Goal: Check status: Check status

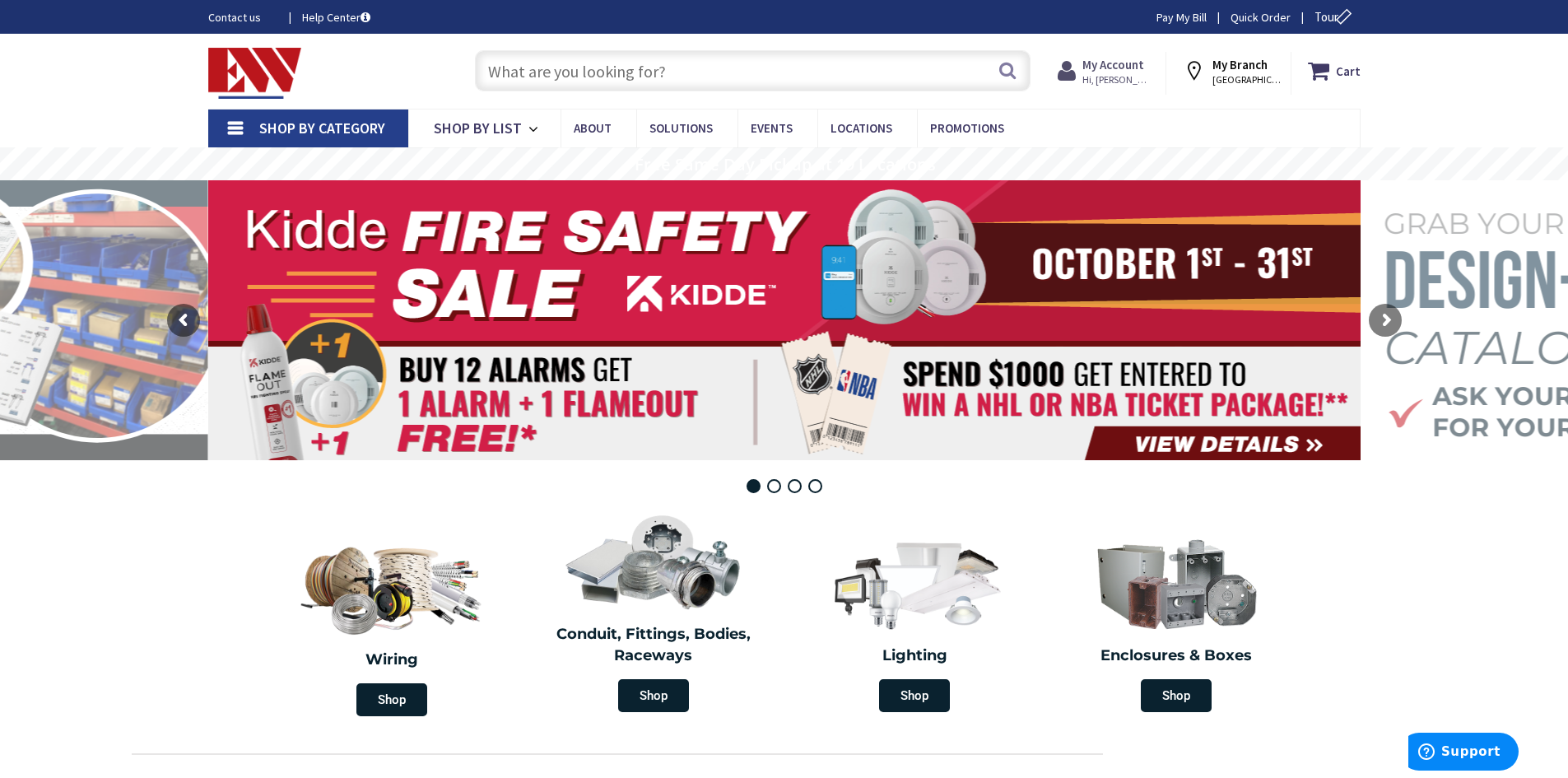
click at [1126, 65] on strong "My Account" at bounding box center [1113, 64] width 62 height 15
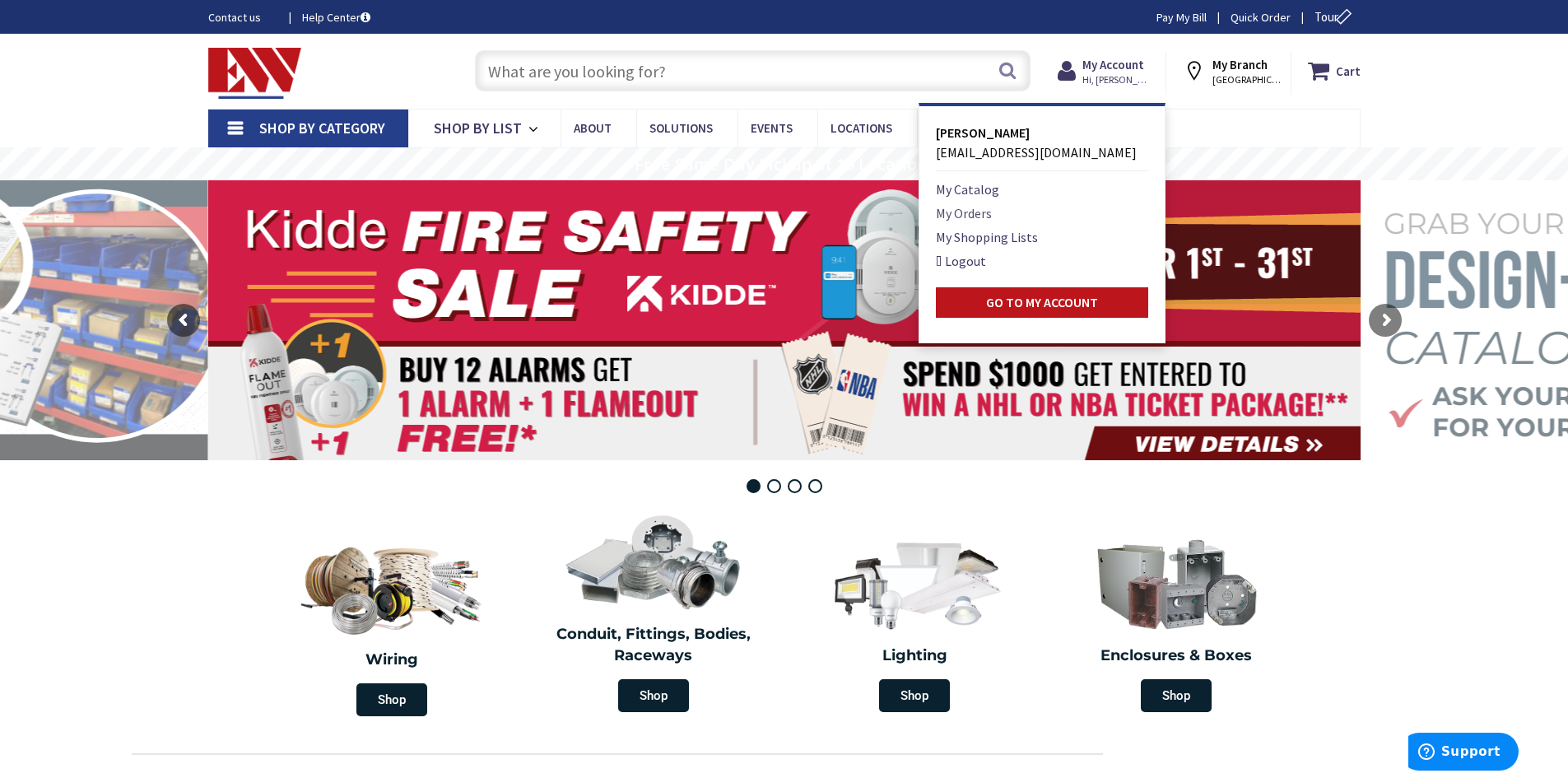
click at [966, 217] on link "My Orders" at bounding box center [964, 212] width 56 height 20
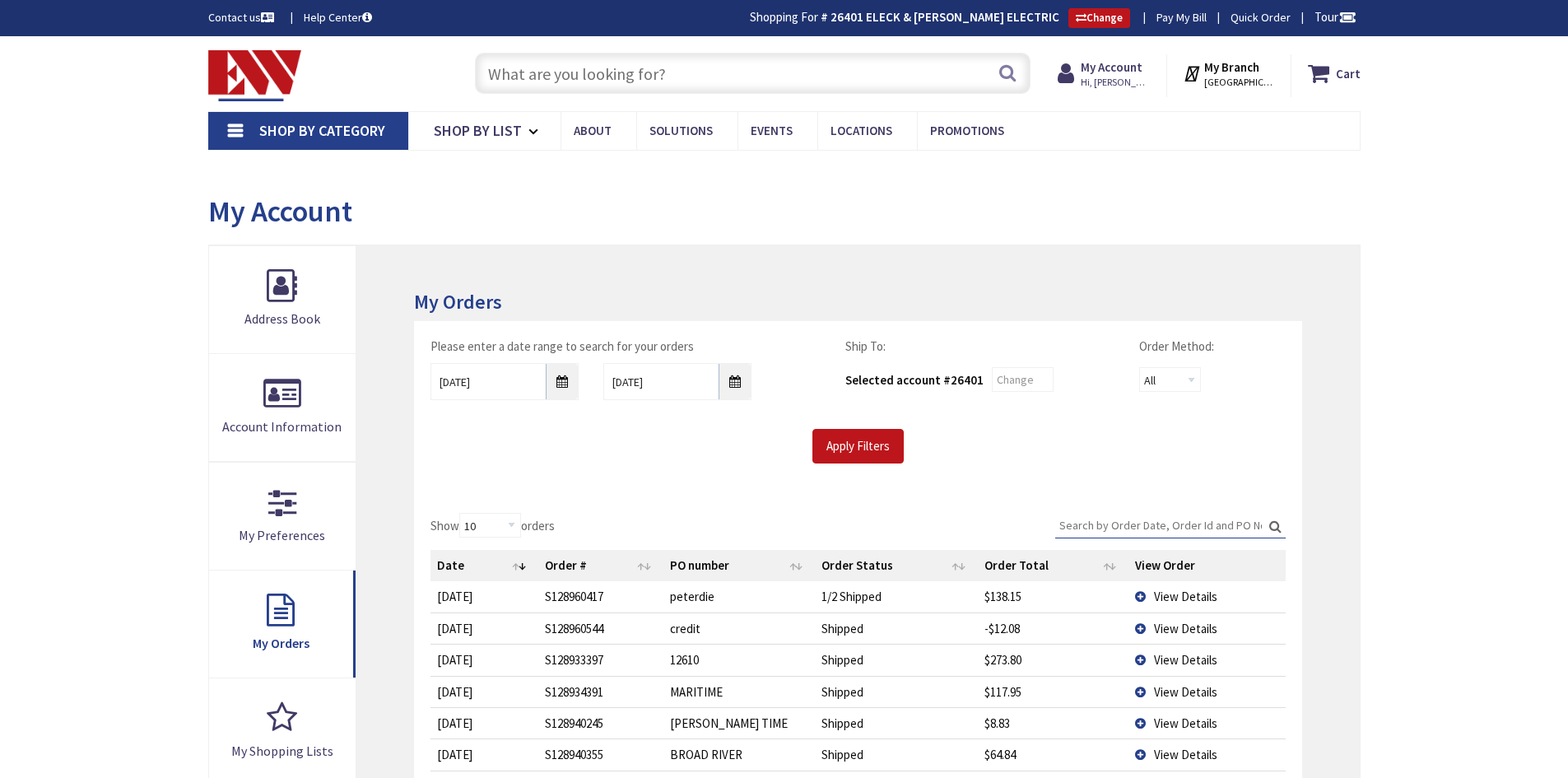
type input "[PERSON_NAME][GEOGRAPHIC_DATA], [STREET_ADDRESS]"
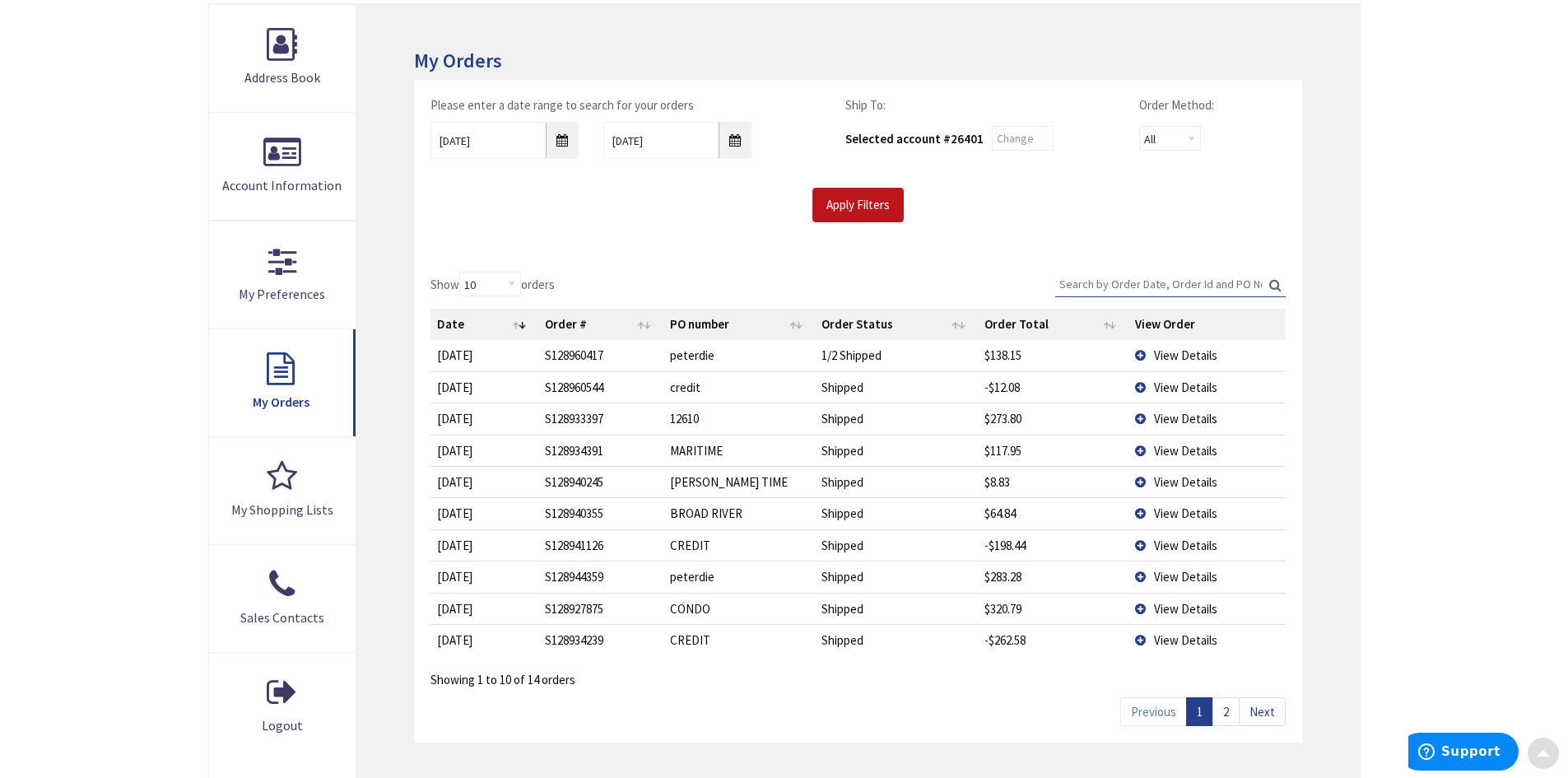
scroll to position [247, 0]
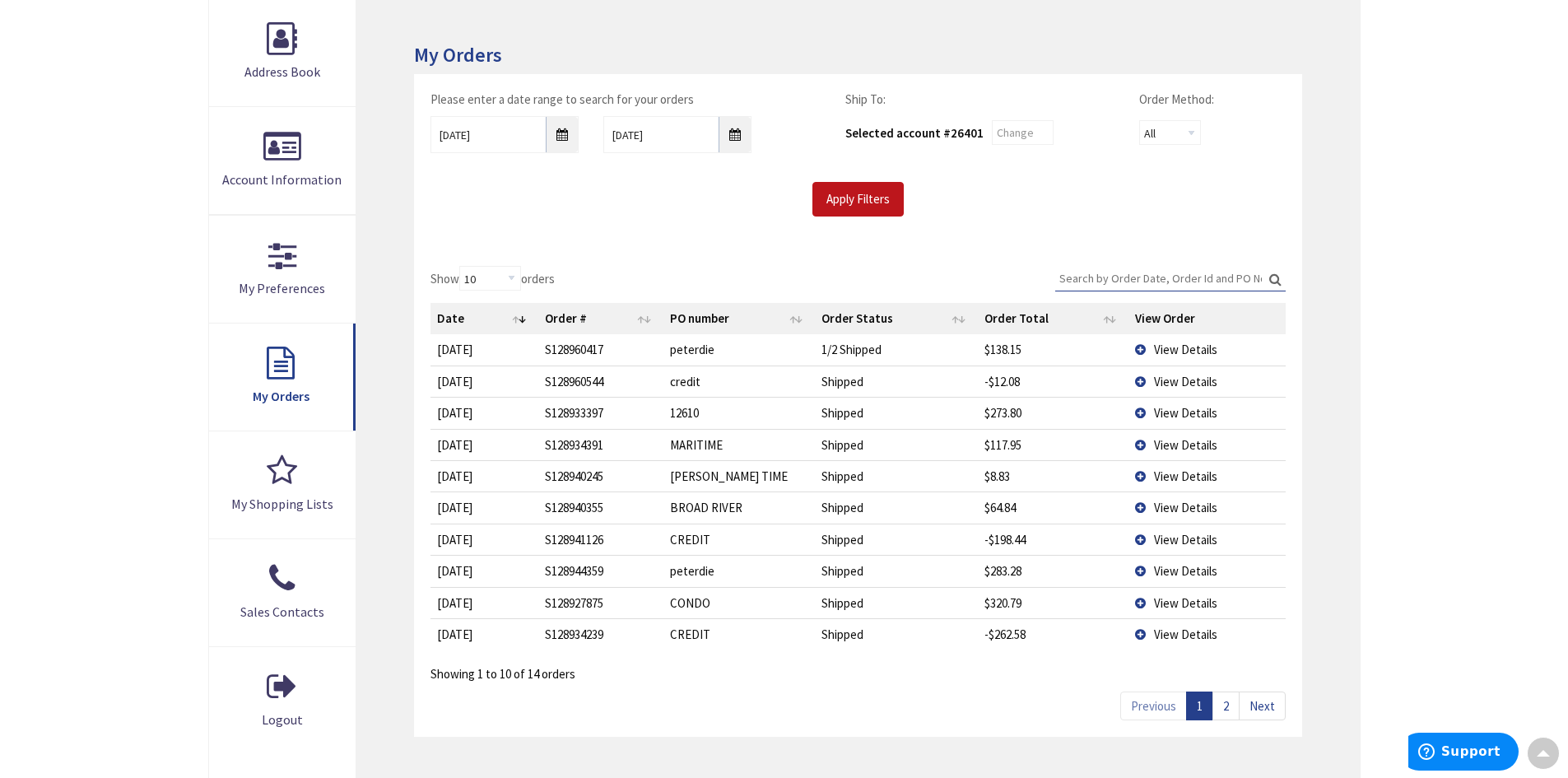
click at [1110, 273] on input "Search:" at bounding box center [1170, 278] width 230 height 25
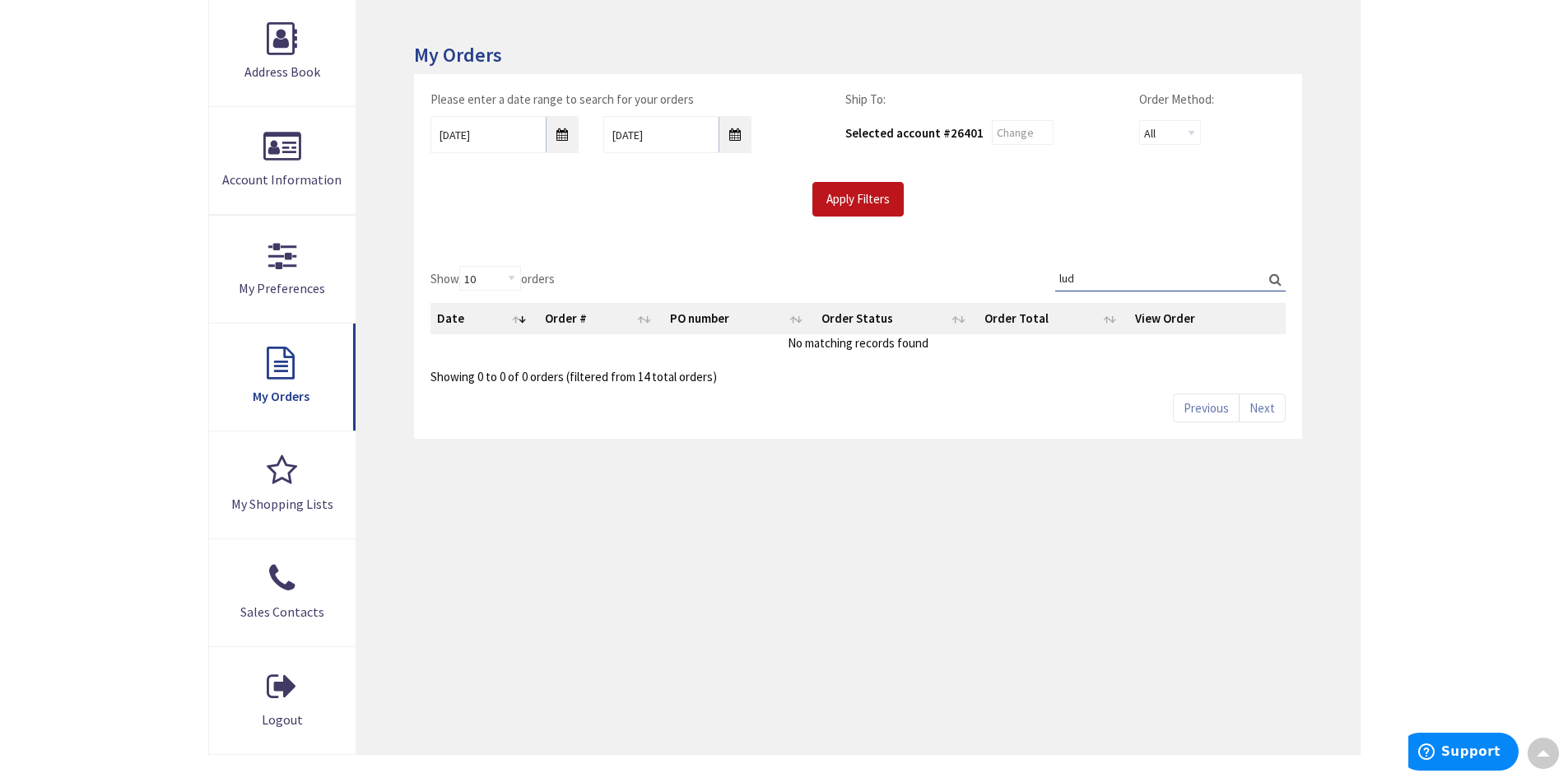
type input "lud"
click at [562, 140] on input "10/2/2025" at bounding box center [505, 134] width 148 height 37
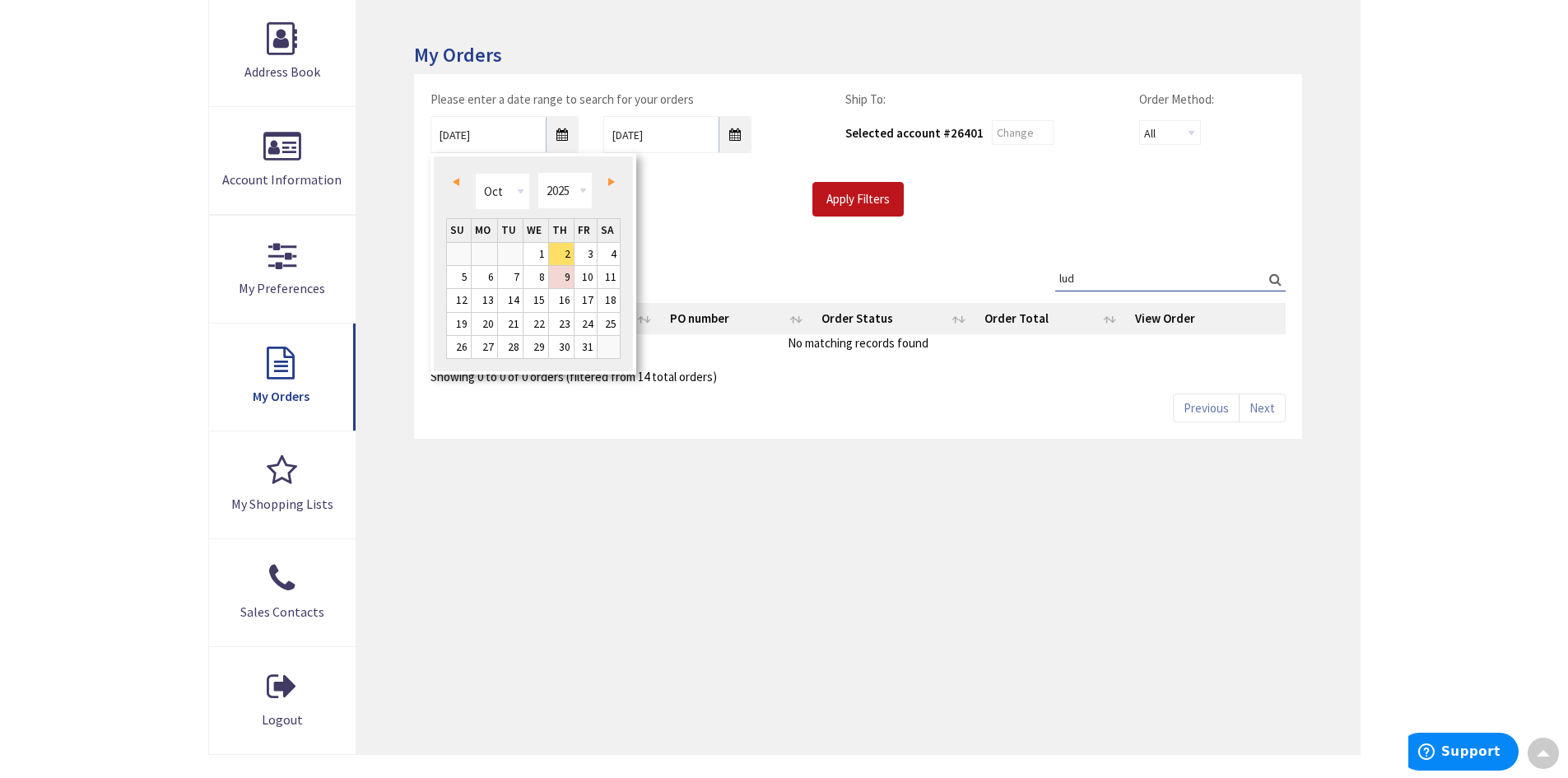
click at [457, 181] on span "Prev" at bounding box center [456, 182] width 7 height 9
click at [515, 249] on link "1" at bounding box center [510, 254] width 25 height 22
type input "07/01/2025"
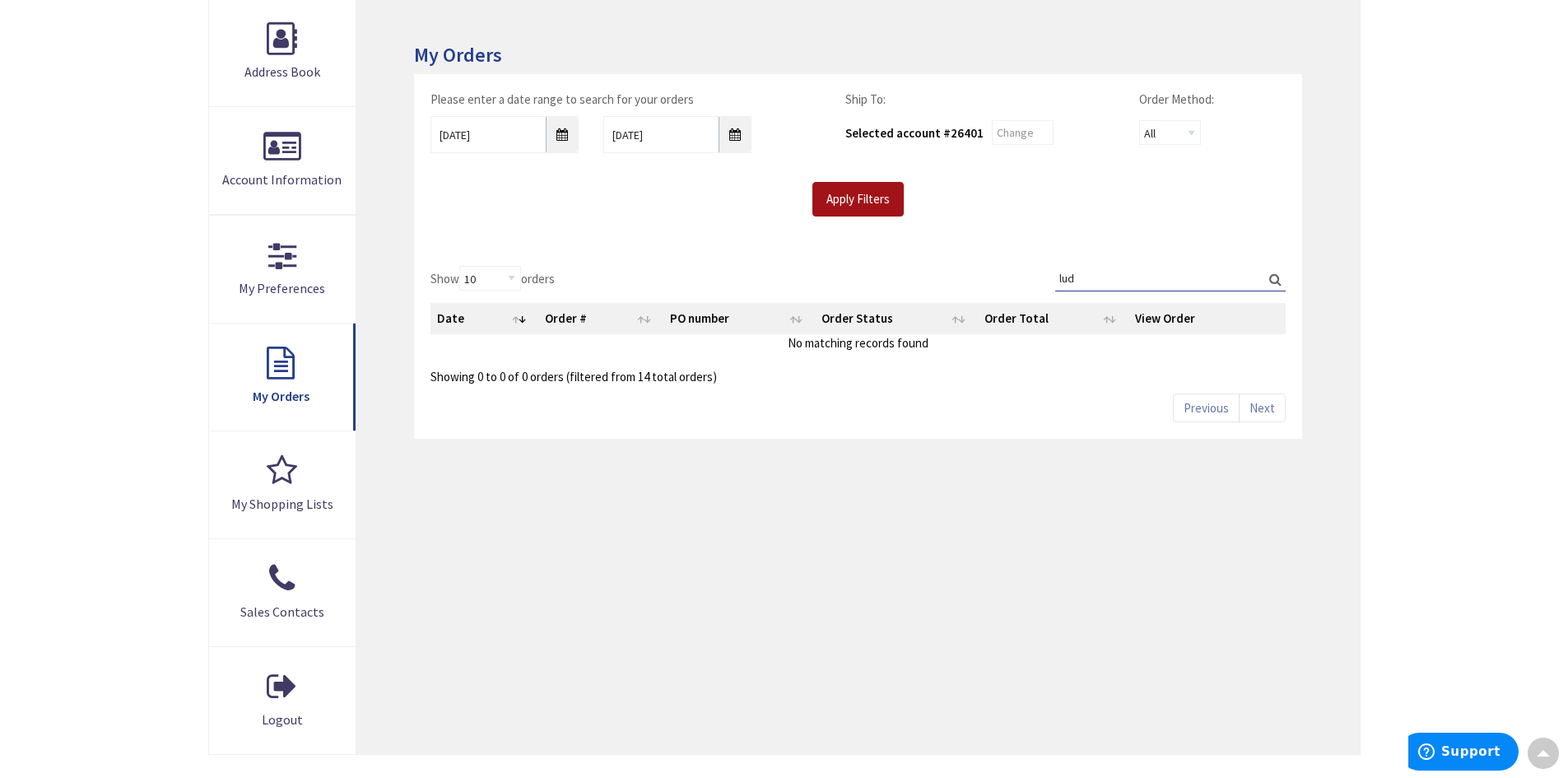
click at [870, 184] on input "Apply Filters" at bounding box center [858, 199] width 91 height 34
click at [866, 206] on input "Apply Filters" at bounding box center [858, 199] width 91 height 34
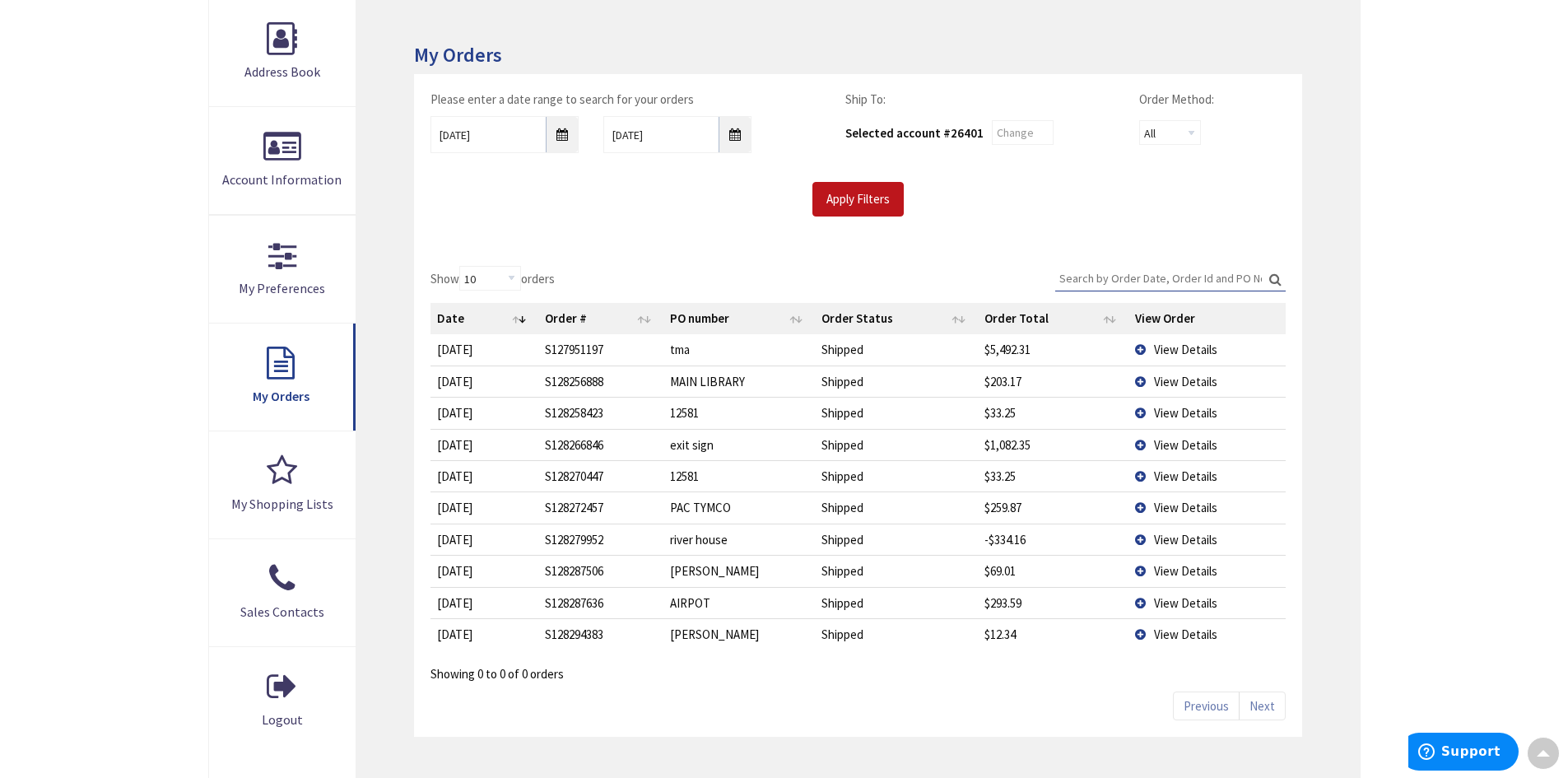
click at [1099, 275] on input "Search:" at bounding box center [1170, 278] width 230 height 25
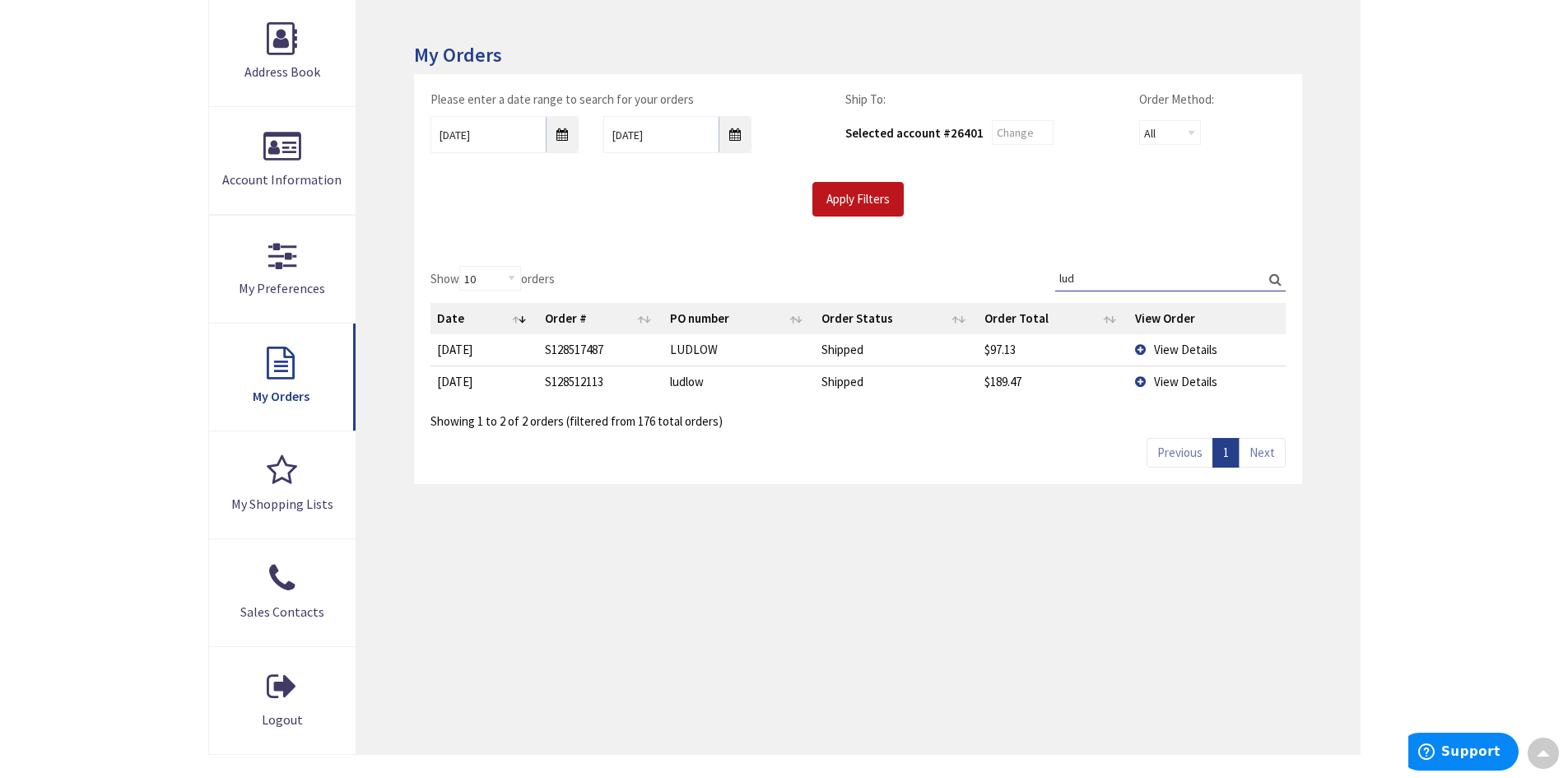
click at [1179, 348] on span "View Details" at bounding box center [1185, 349] width 64 height 15
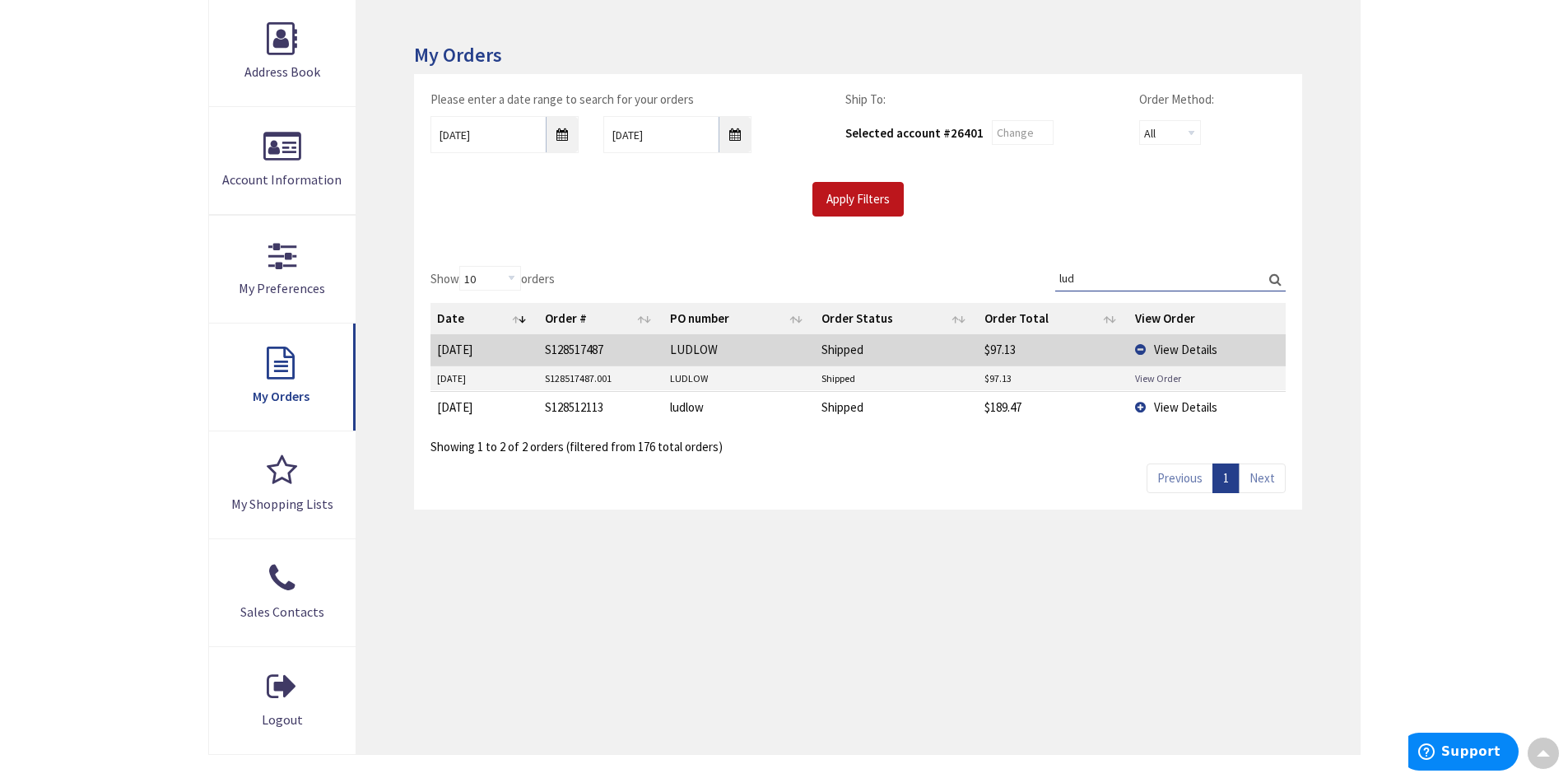
click at [1171, 379] on link "View Order" at bounding box center [1158, 378] width 46 height 14
click at [1141, 349] on td "View Details" at bounding box center [1207, 349] width 157 height 30
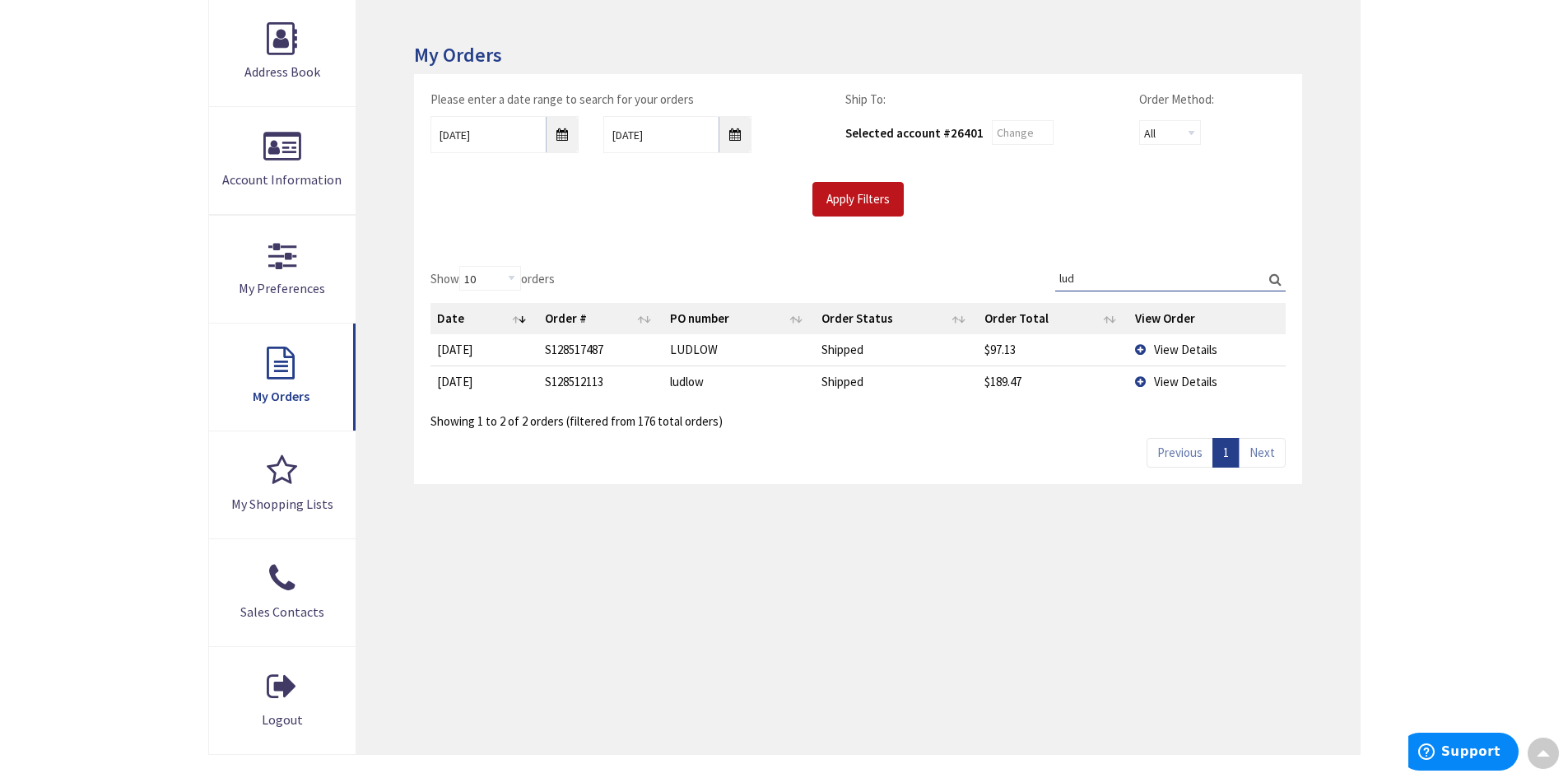
click at [1154, 380] on span "View Details" at bounding box center [1185, 382] width 64 height 15
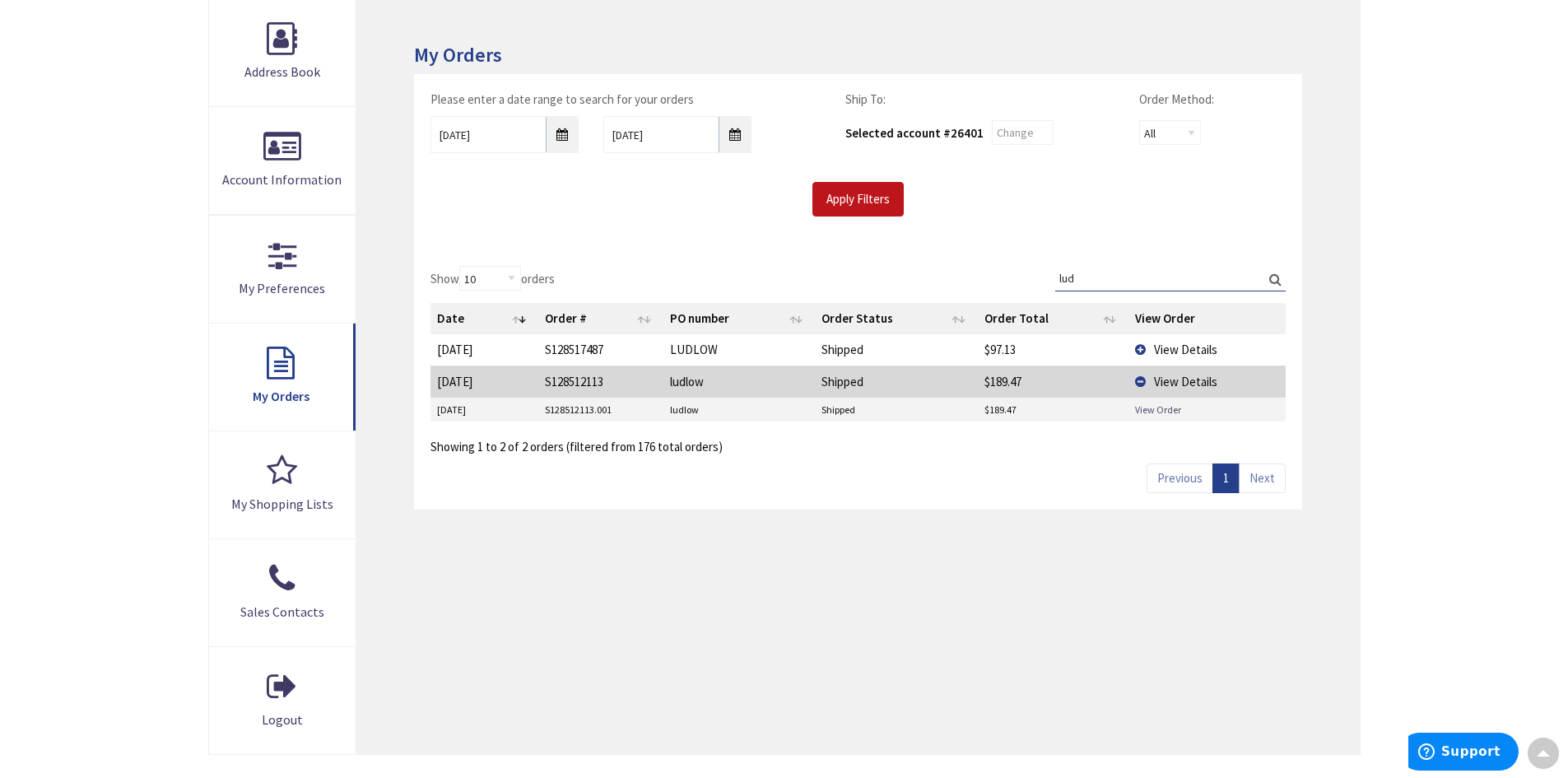
click at [1147, 408] on link "View Order" at bounding box center [1158, 409] width 46 height 14
click at [1142, 378] on td "View Details" at bounding box center [1207, 381] width 157 height 31
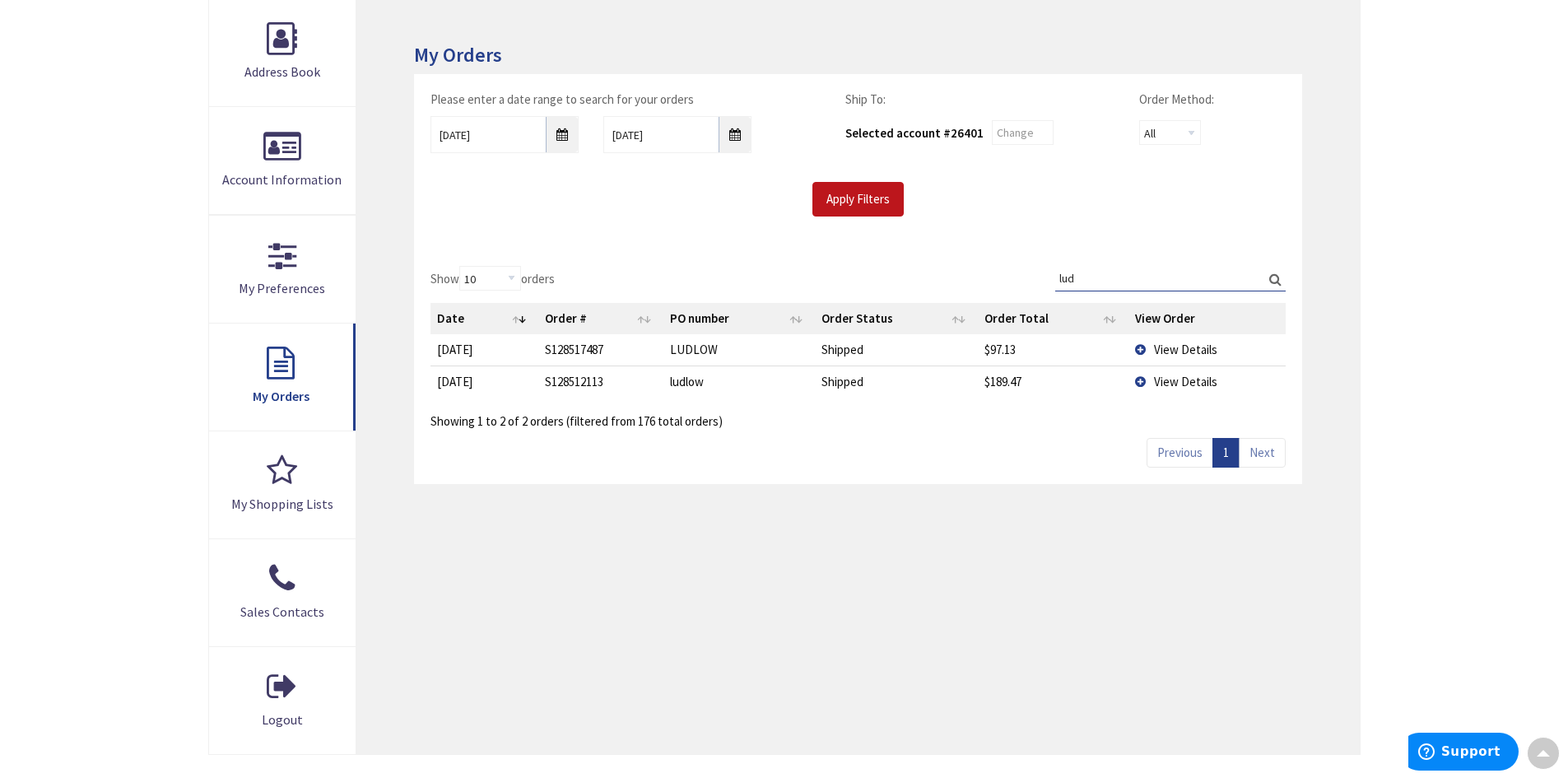
click at [1085, 274] on input "lud" at bounding box center [1170, 278] width 230 height 25
type input "l"
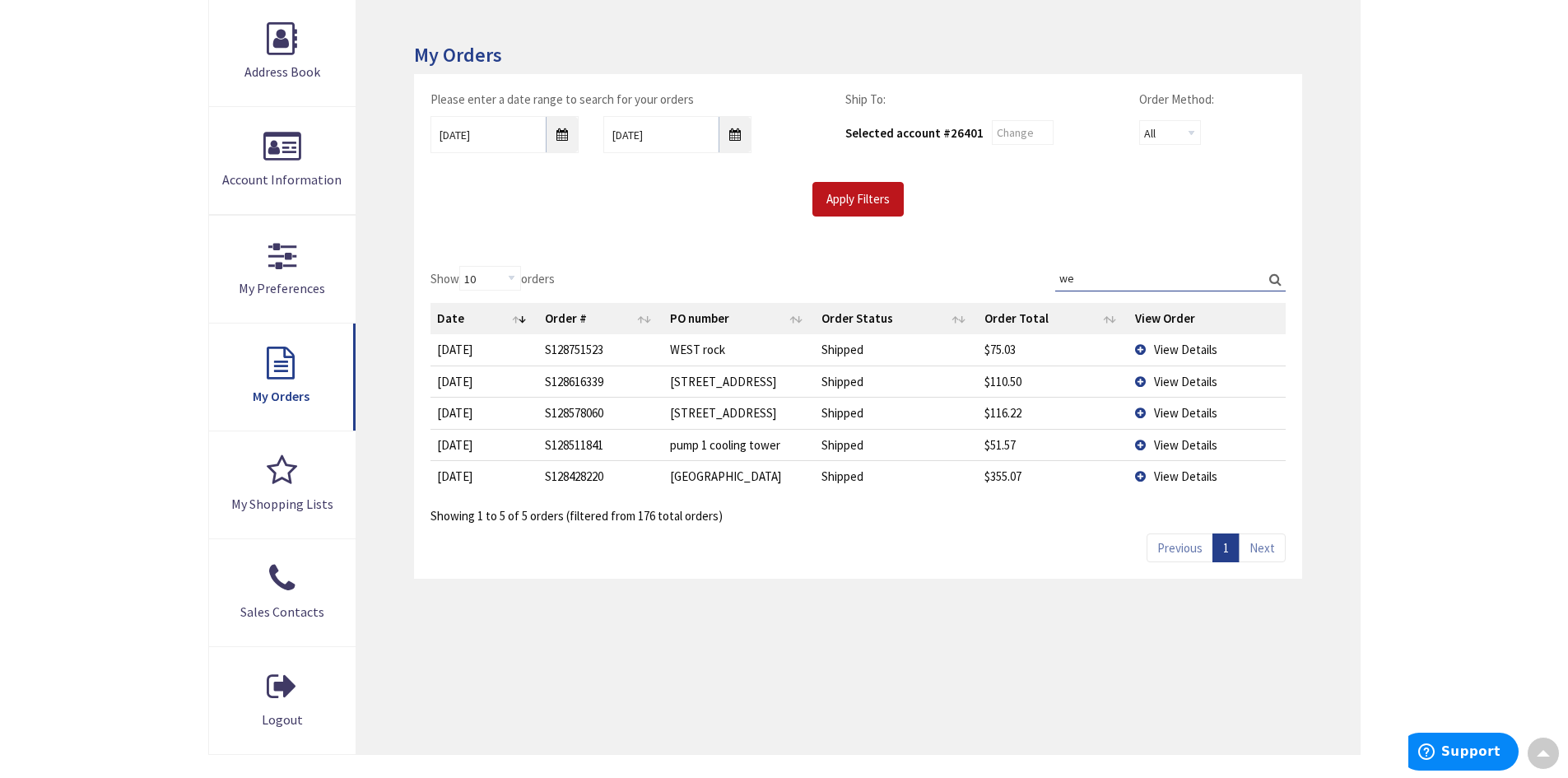
click at [1171, 478] on span "View Details" at bounding box center [1185, 476] width 64 height 15
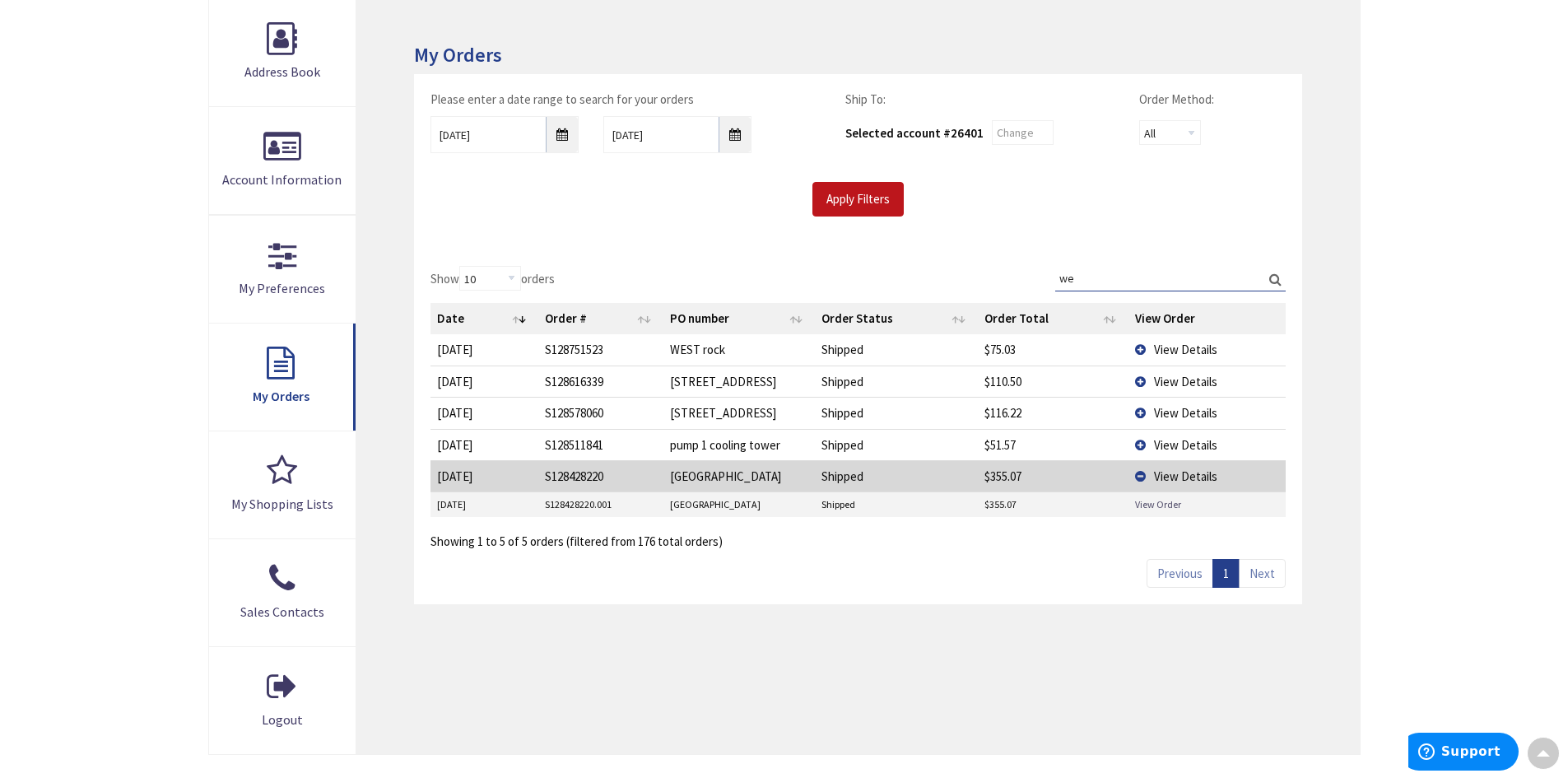
click at [1161, 506] on link "View Order" at bounding box center [1158, 504] width 46 height 14
drag, startPoint x: 1096, startPoint y: 278, endPoint x: 1006, endPoint y: 272, distance: 90.2
click at [1007, 272] on div "Show 10 25 50 100 orders Search: we Date Order # PO number Order Status Order T…" at bounding box center [858, 407] width 854 height 285
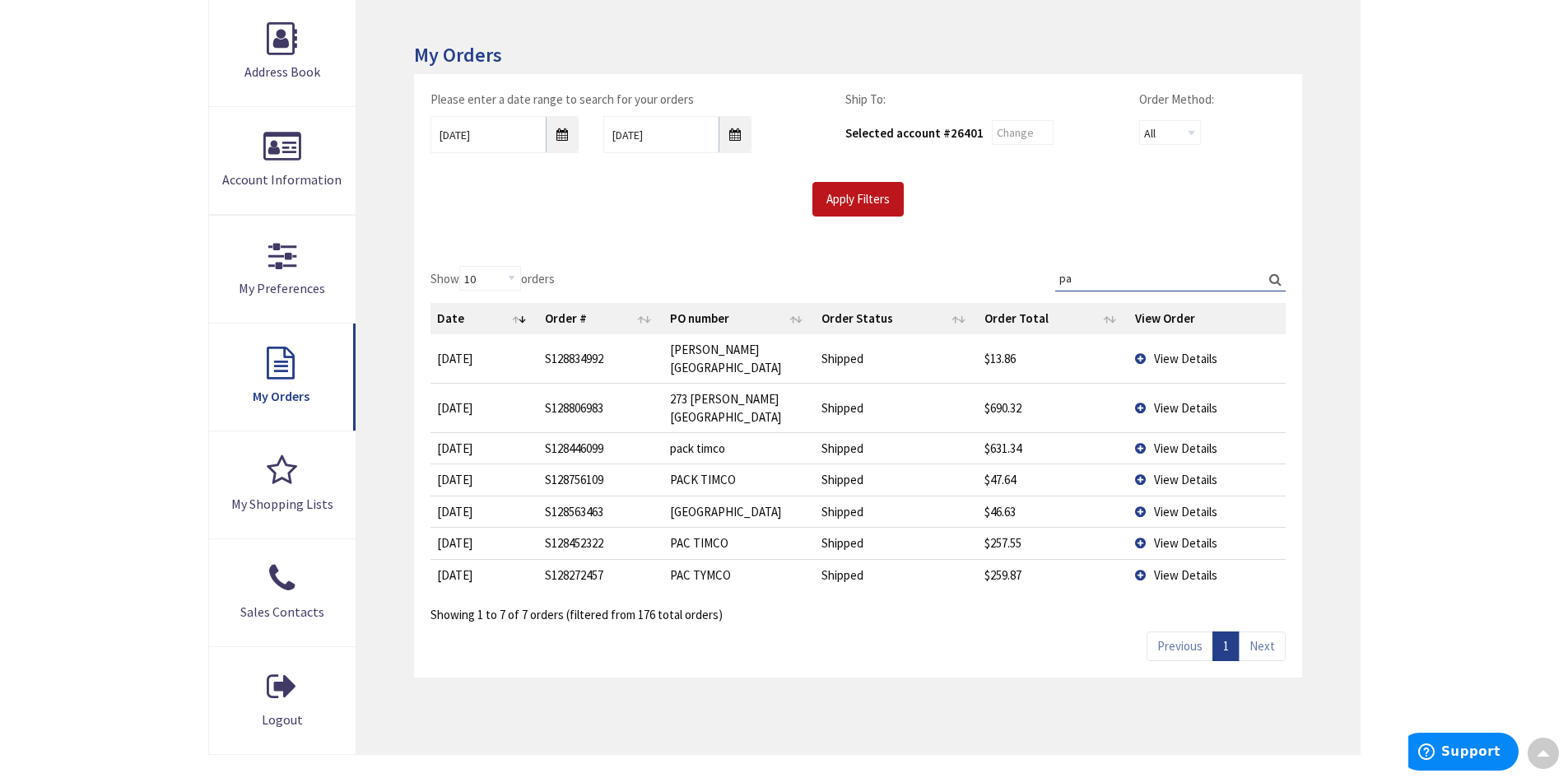
type input "p"
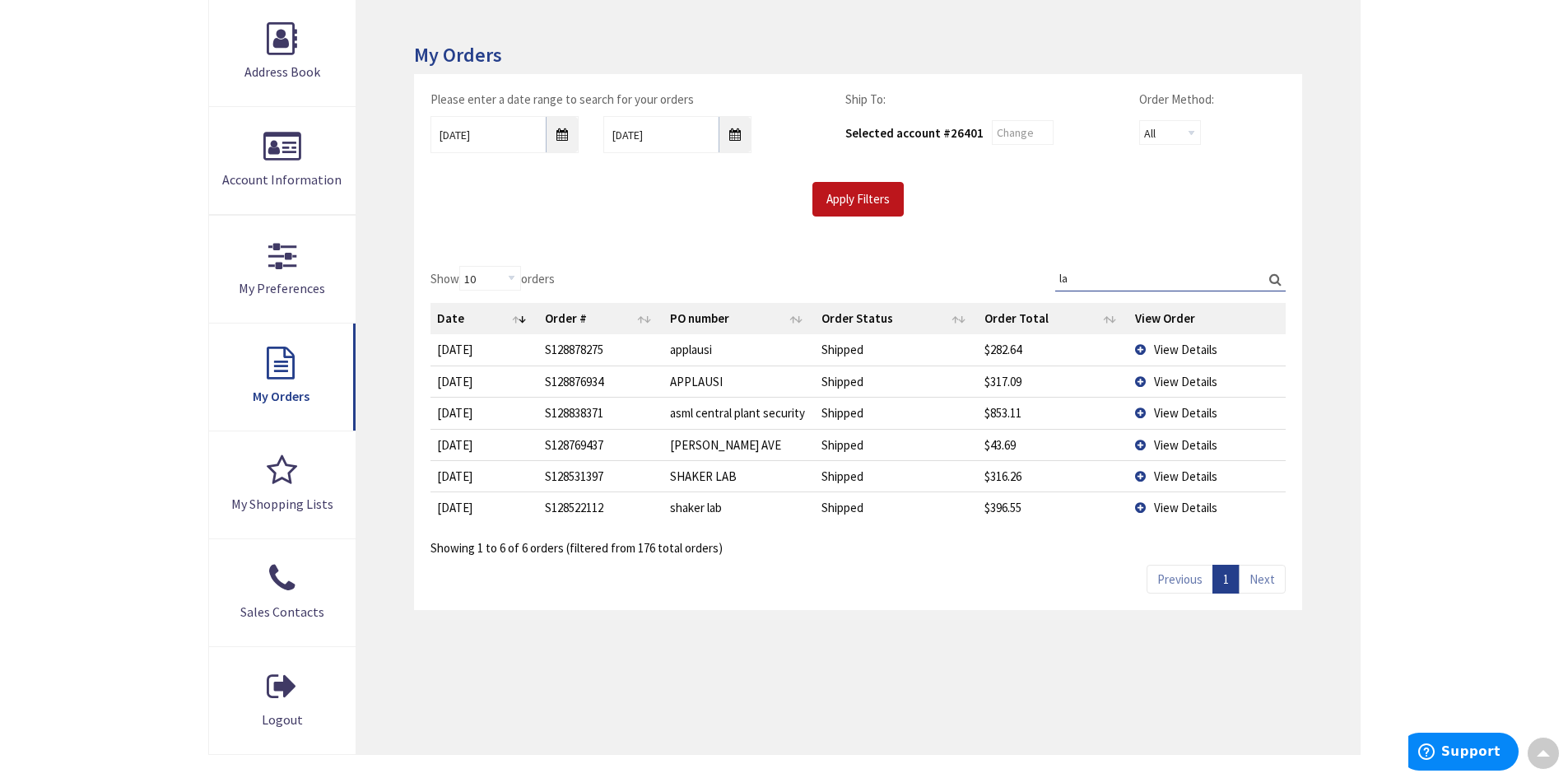
type input "l"
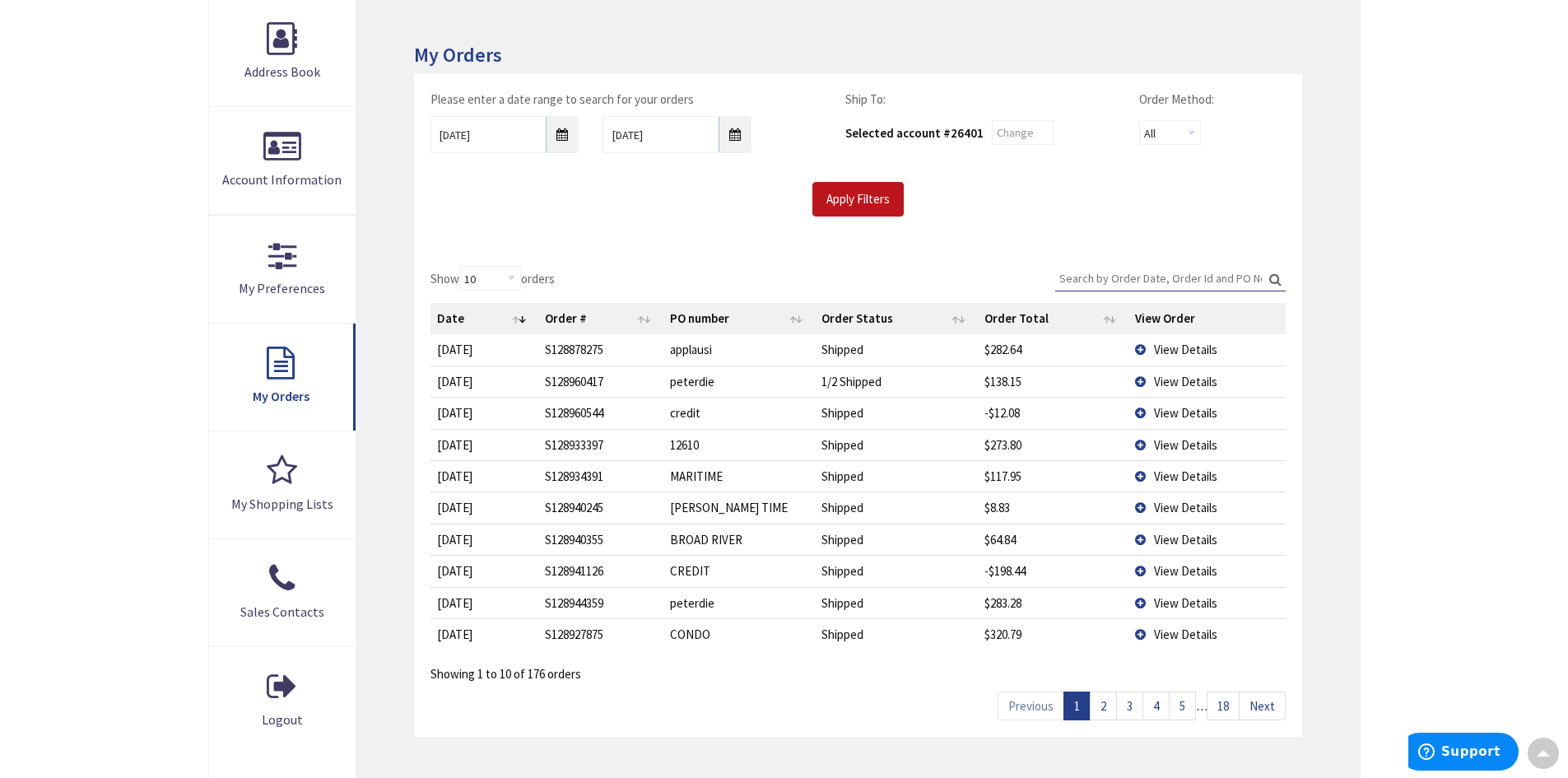
click at [1185, 707] on link "5" at bounding box center [1183, 706] width 28 height 29
click at [1127, 707] on link "4" at bounding box center [1130, 706] width 28 height 29
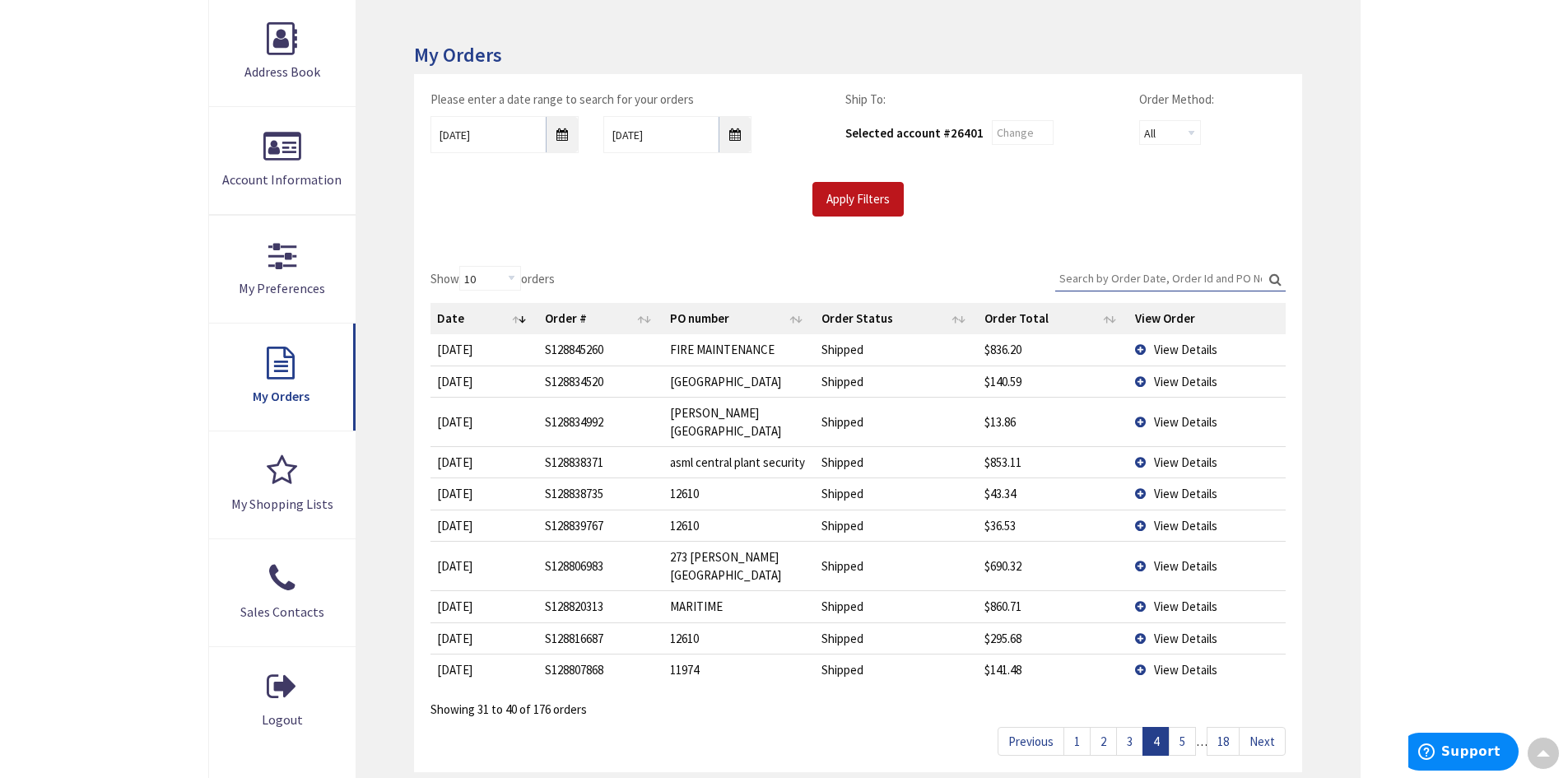
click at [1130, 726] on link "3" at bounding box center [1130, 741] width 28 height 29
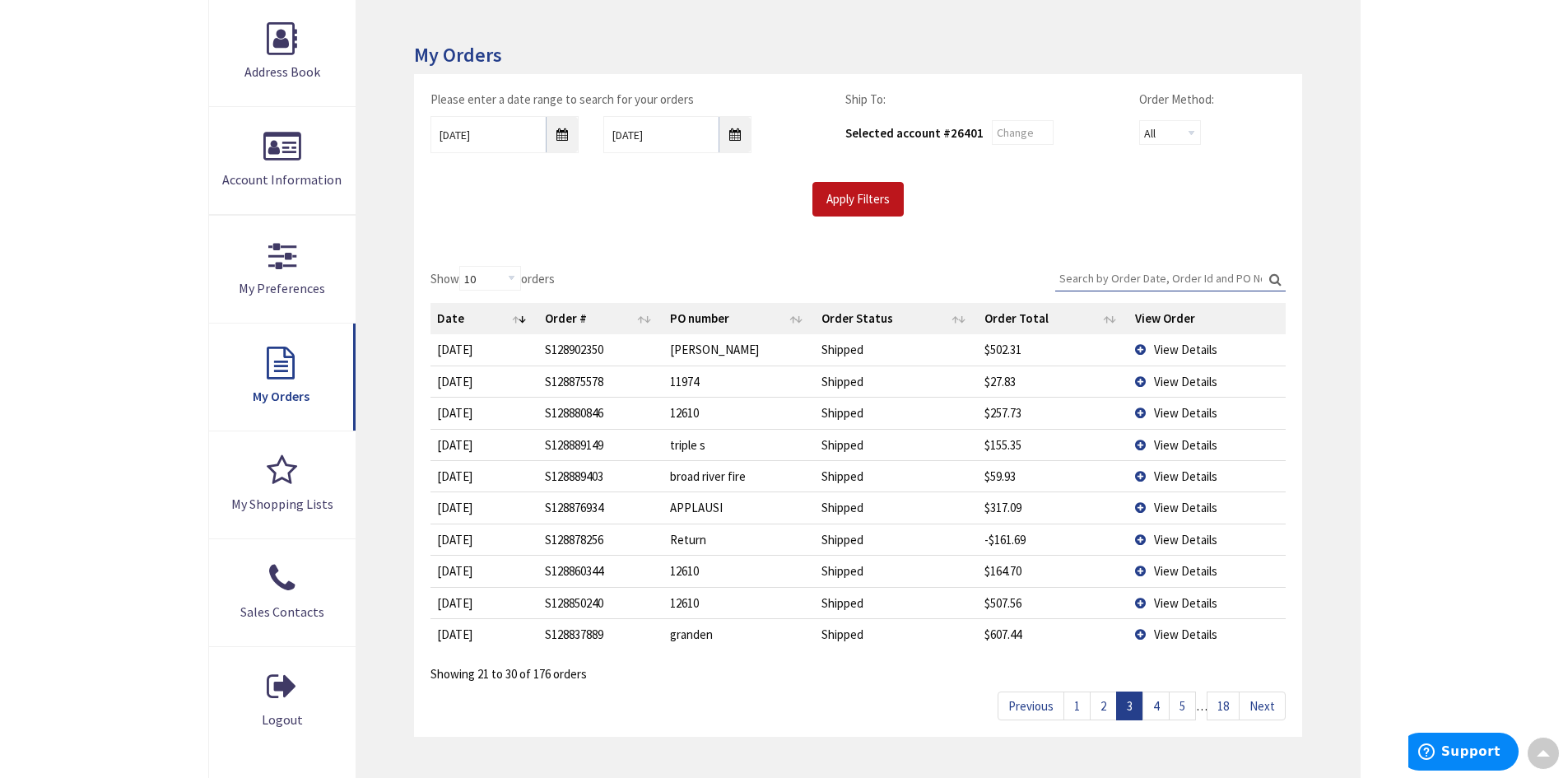
click at [1111, 706] on link "2" at bounding box center [1104, 706] width 28 height 29
click at [1227, 708] on link "18" at bounding box center [1223, 706] width 33 height 29
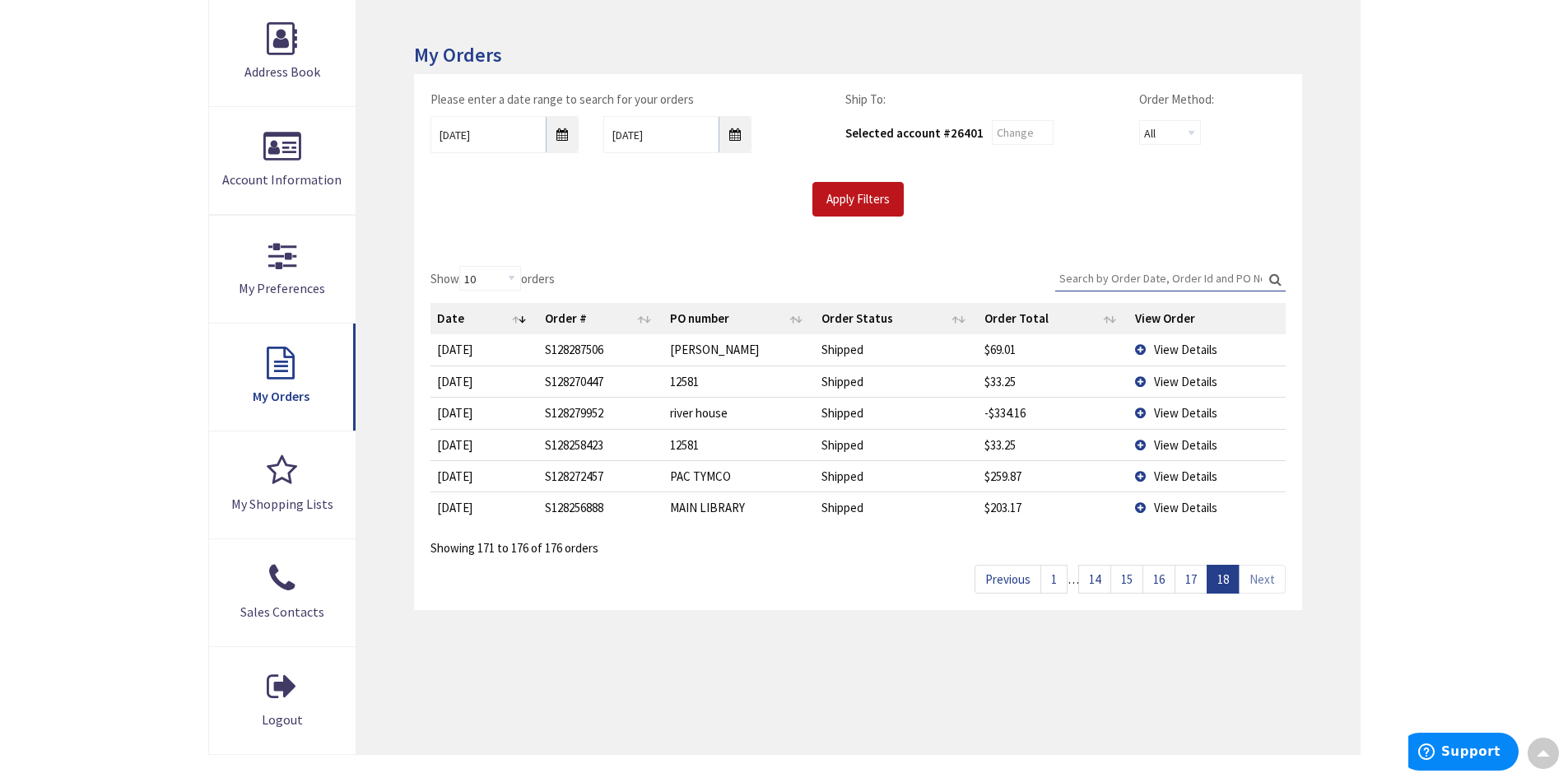
click at [1096, 581] on link "14" at bounding box center [1094, 579] width 33 height 29
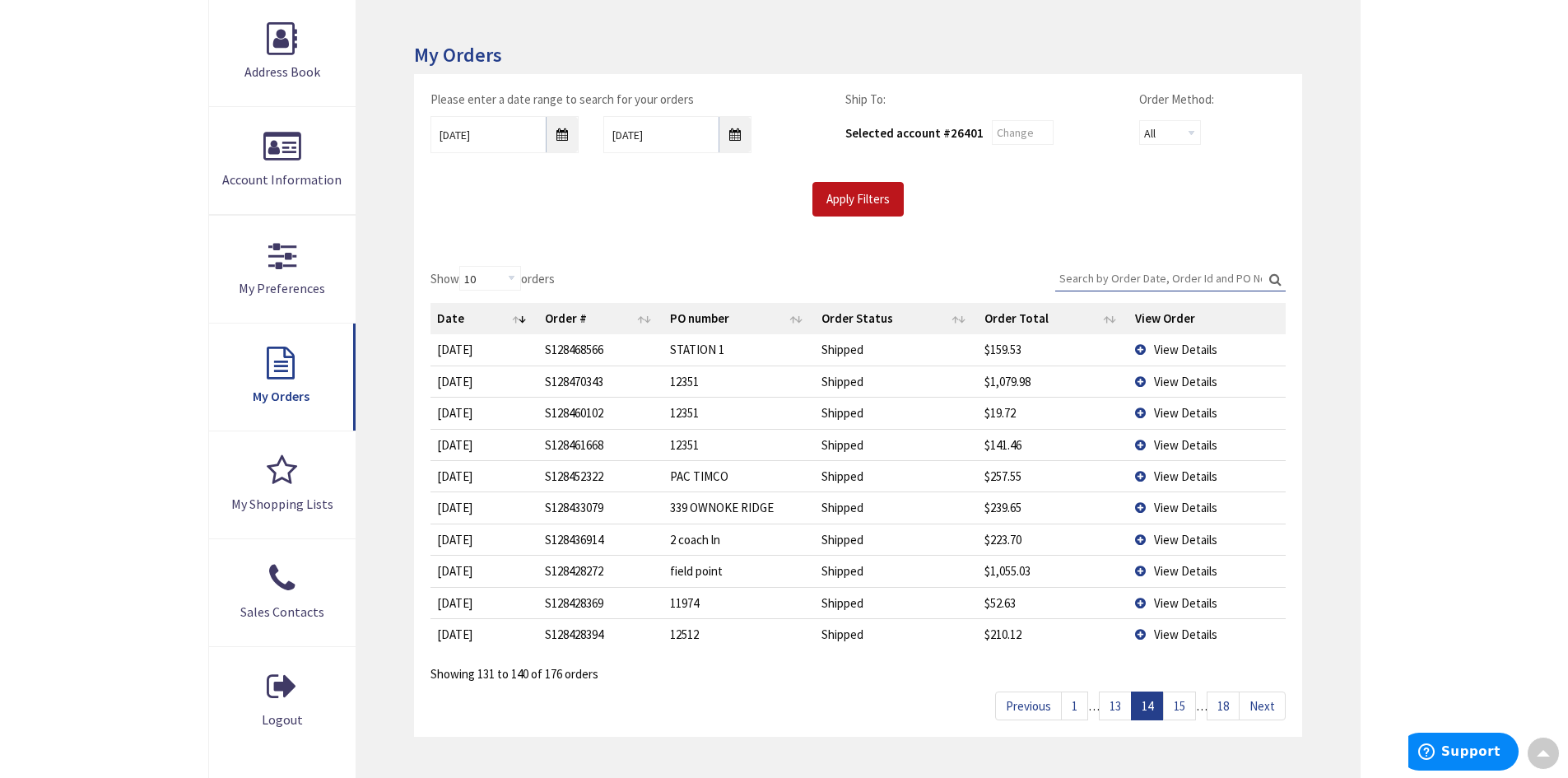
click at [1113, 712] on link "13" at bounding box center [1115, 706] width 33 height 29
click at [1113, 711] on link "12" at bounding box center [1115, 706] width 33 height 29
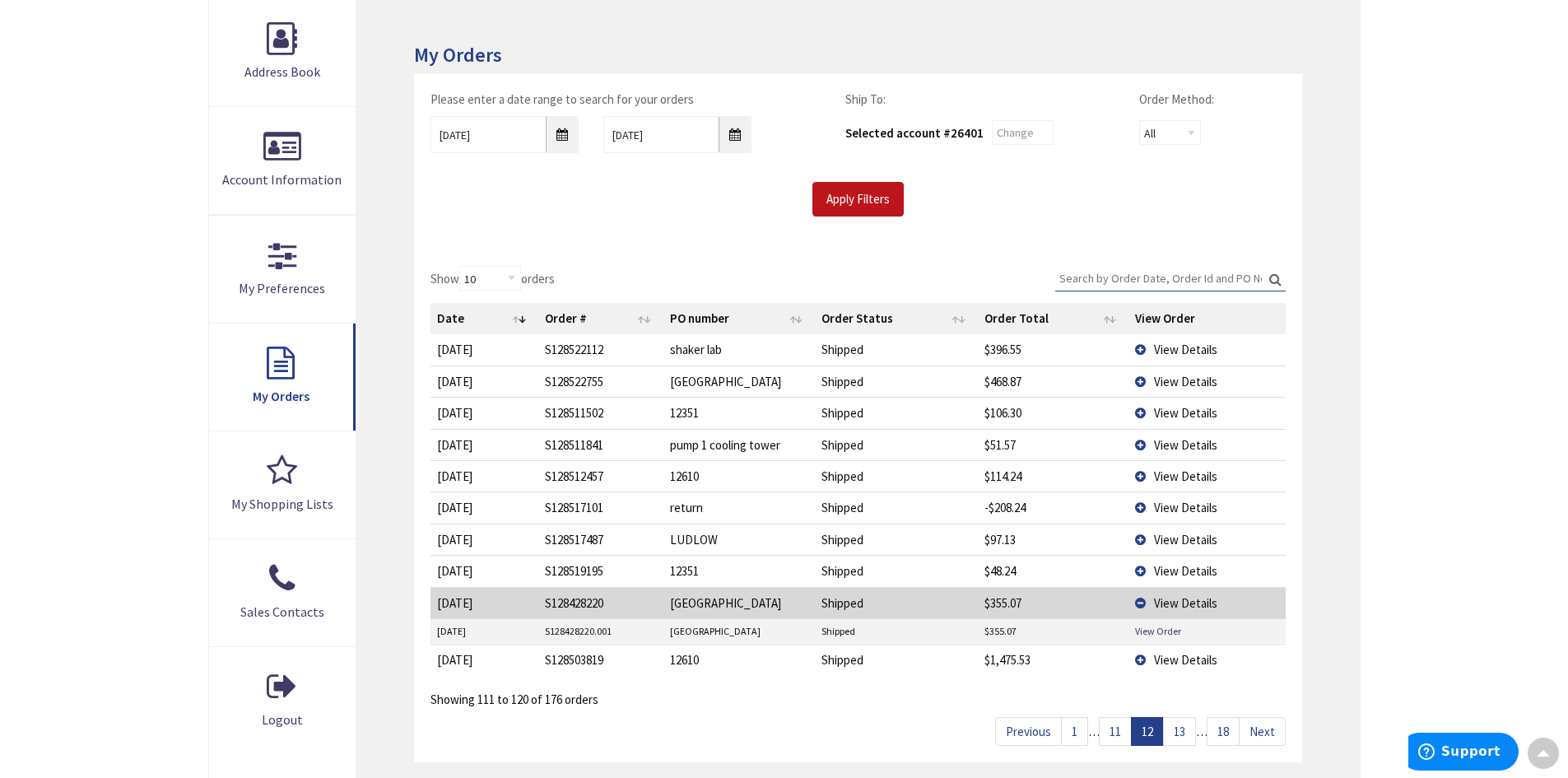
click at [1178, 742] on link "13" at bounding box center [1179, 732] width 33 height 29
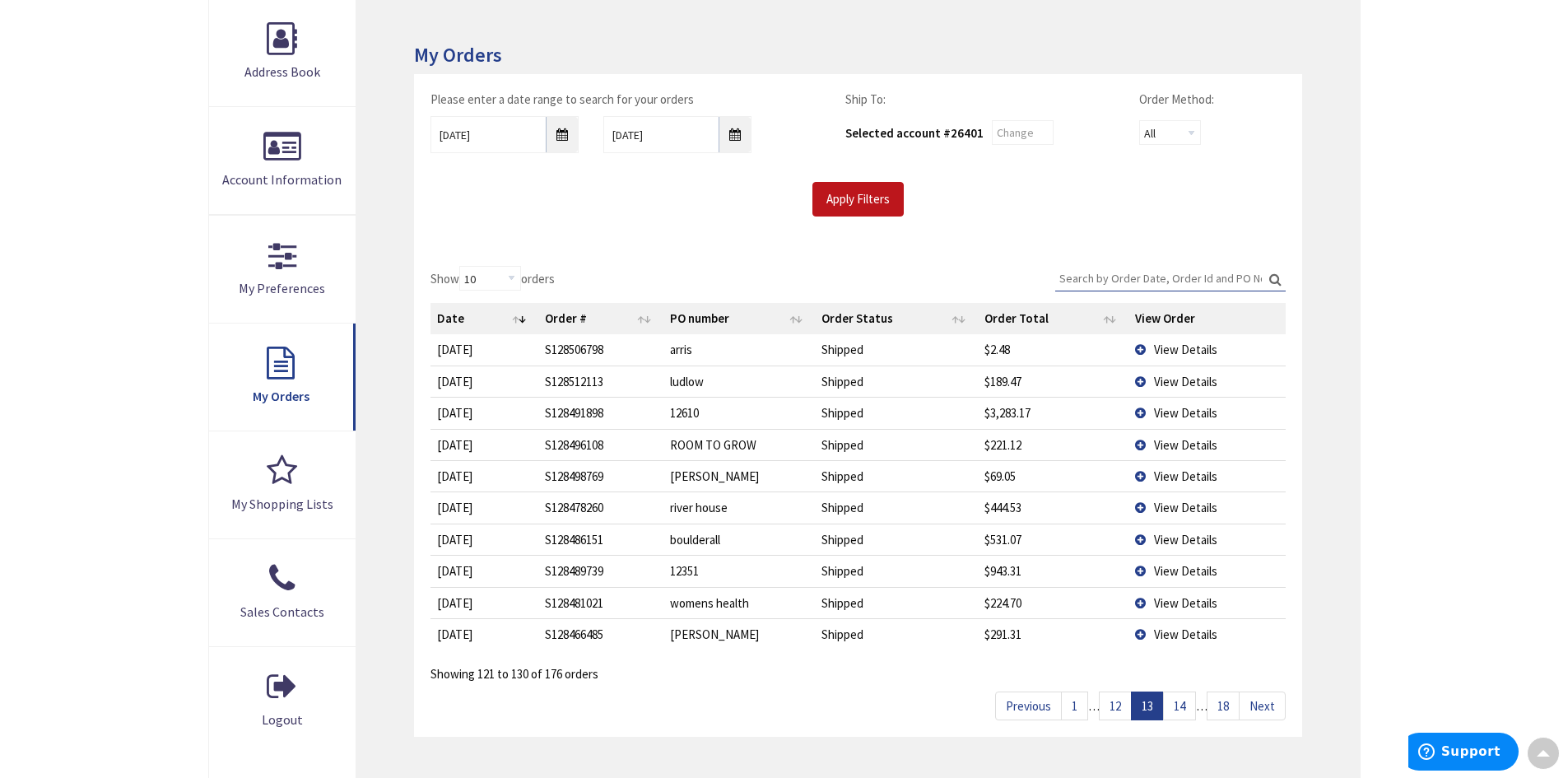
click at [1185, 714] on link "14" at bounding box center [1179, 706] width 33 height 29
click at [1185, 705] on link "15" at bounding box center [1179, 706] width 33 height 29
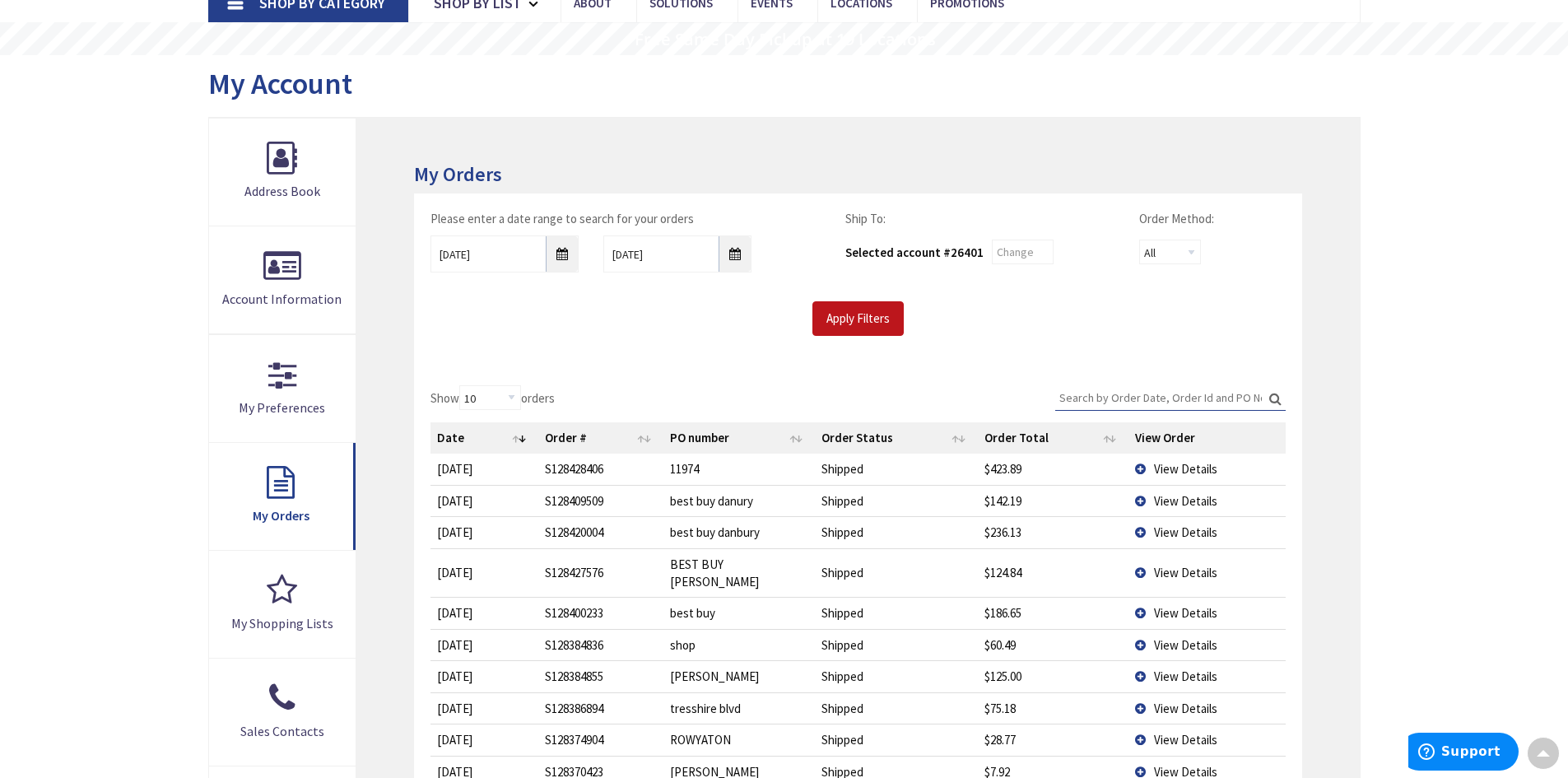
scroll to position [0, 0]
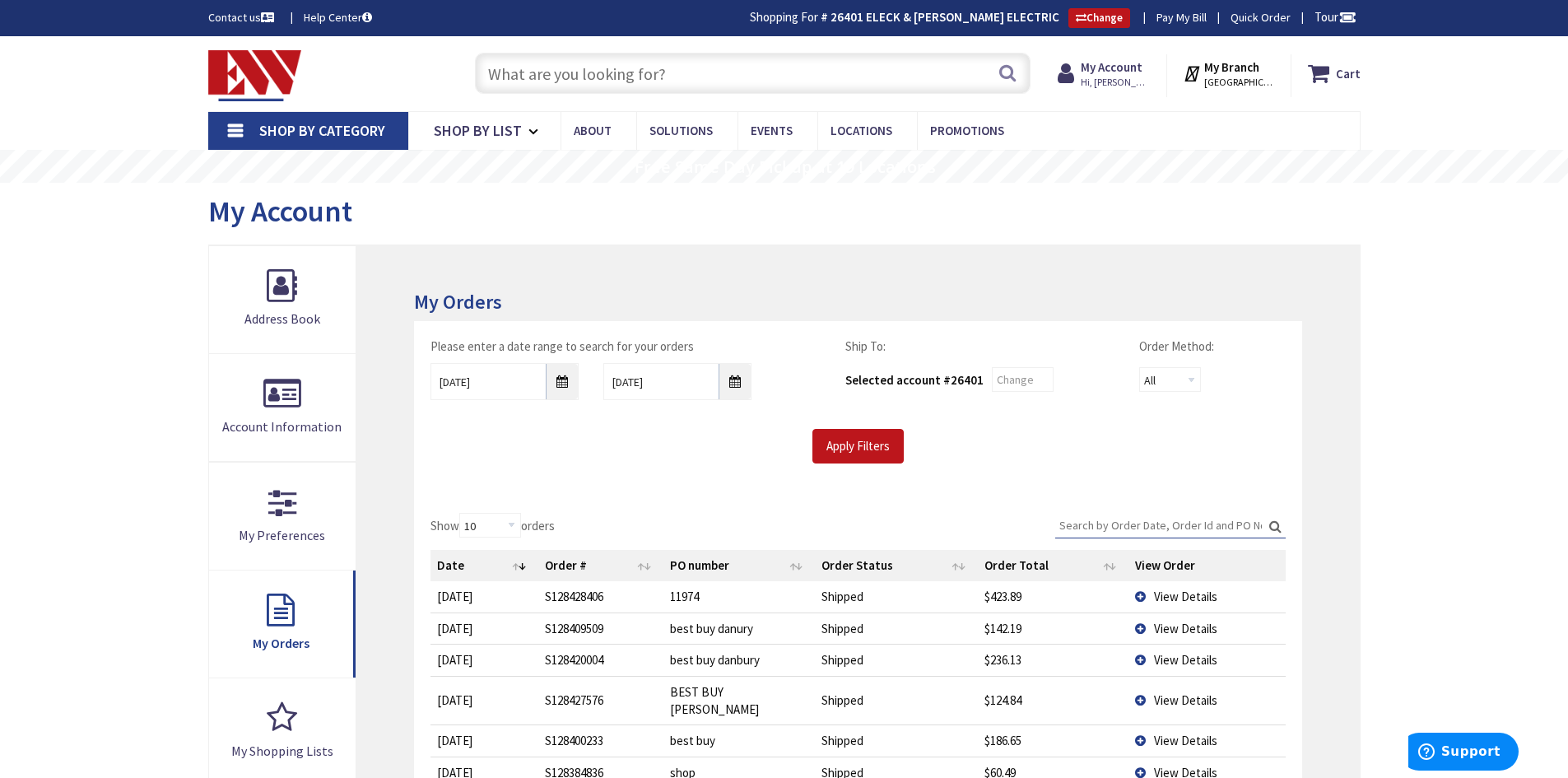
click at [1173, 595] on span "View Details" at bounding box center [1185, 597] width 64 height 15
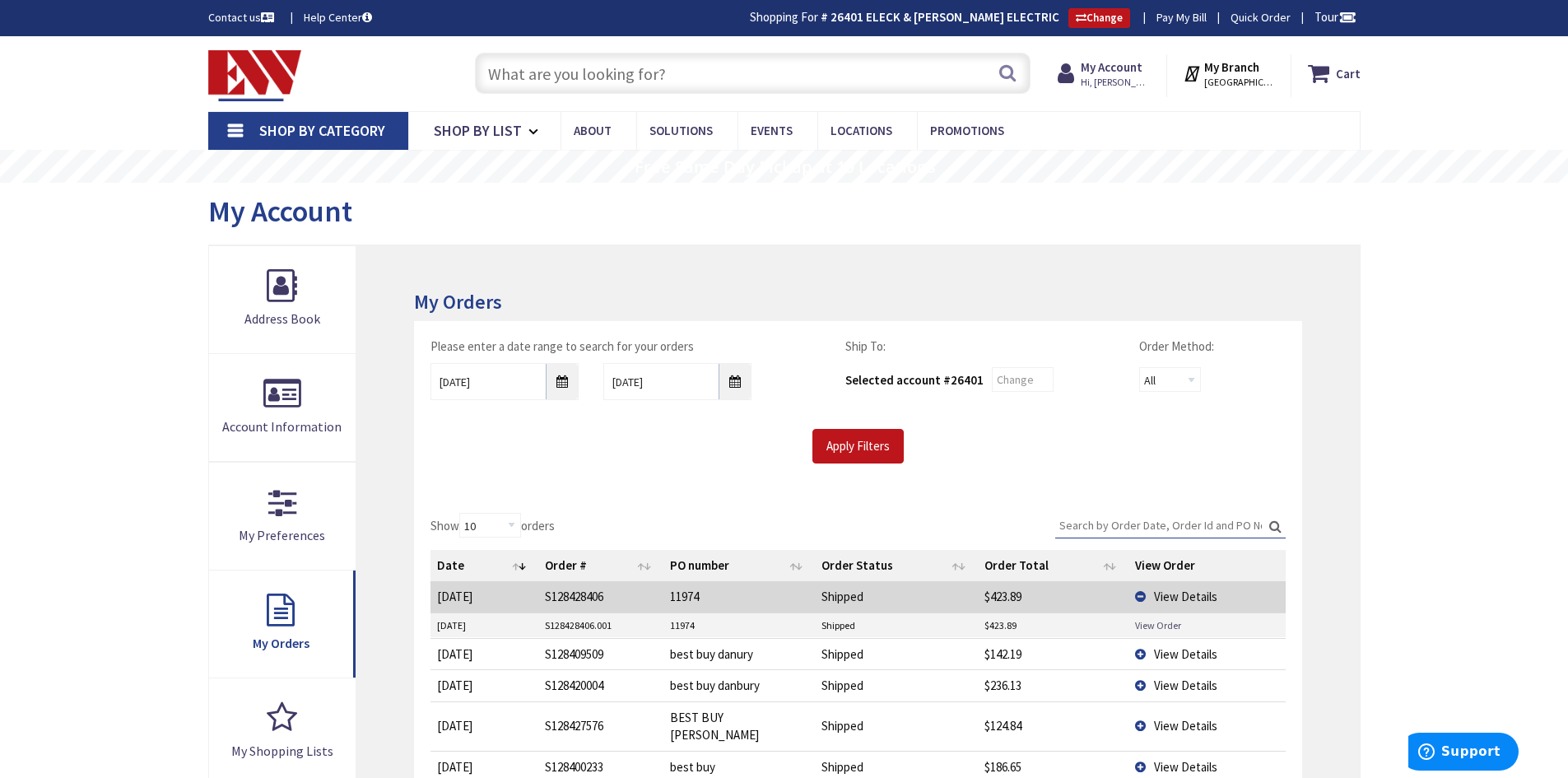
click at [1176, 624] on link "View Order" at bounding box center [1158, 625] width 46 height 14
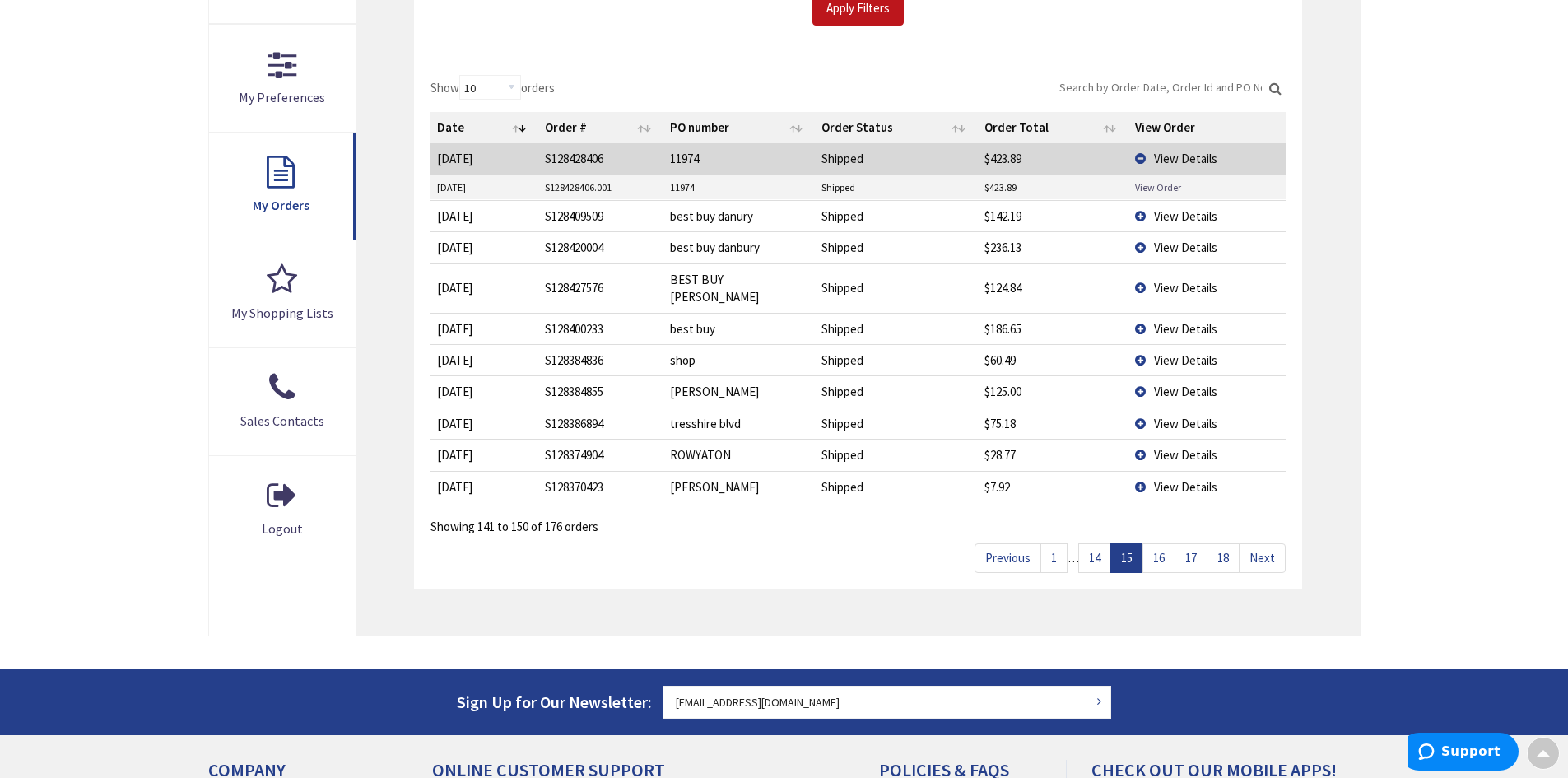
scroll to position [493, 0]
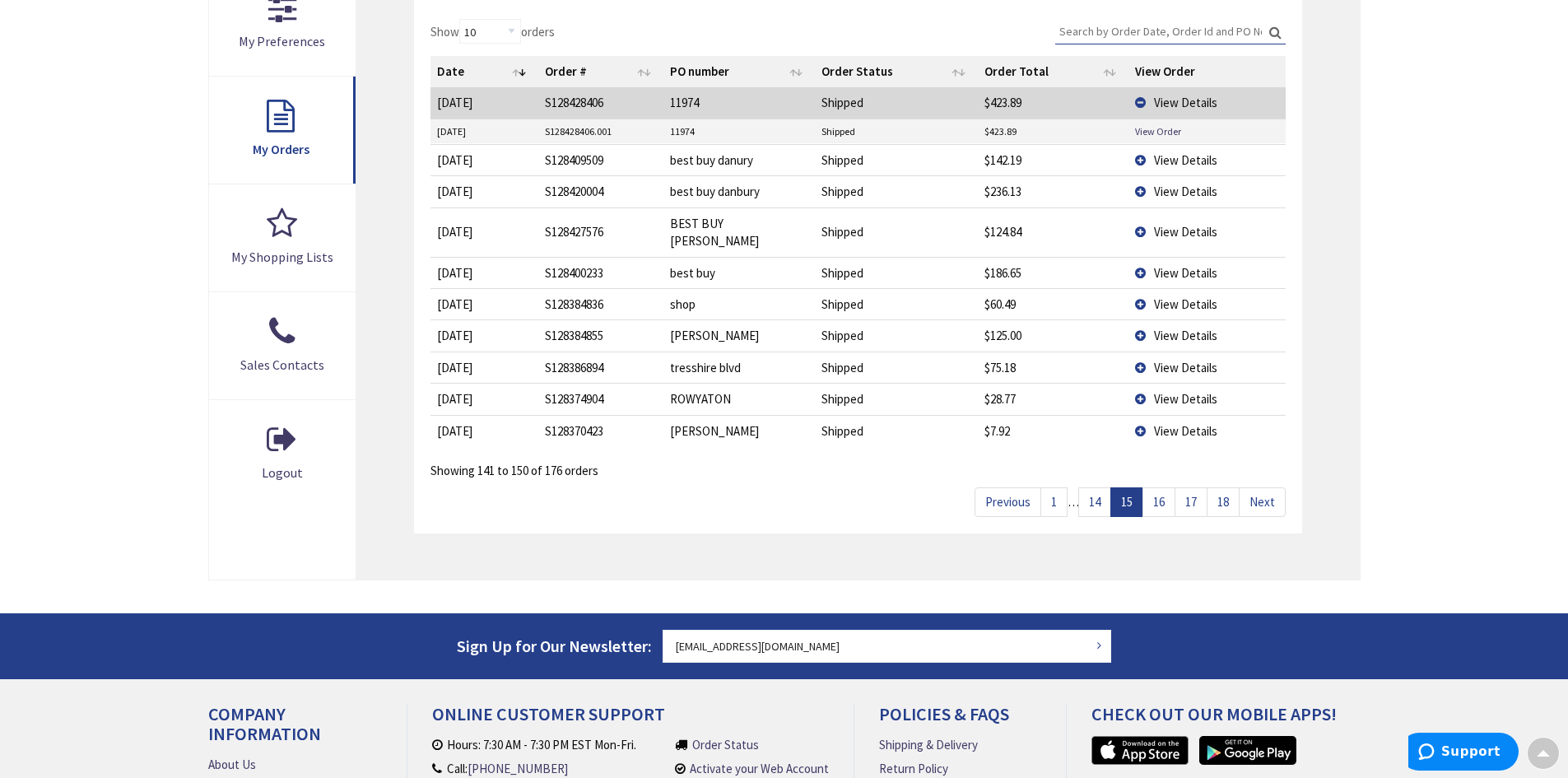
click at [1193, 487] on link "17" at bounding box center [1191, 502] width 33 height 29
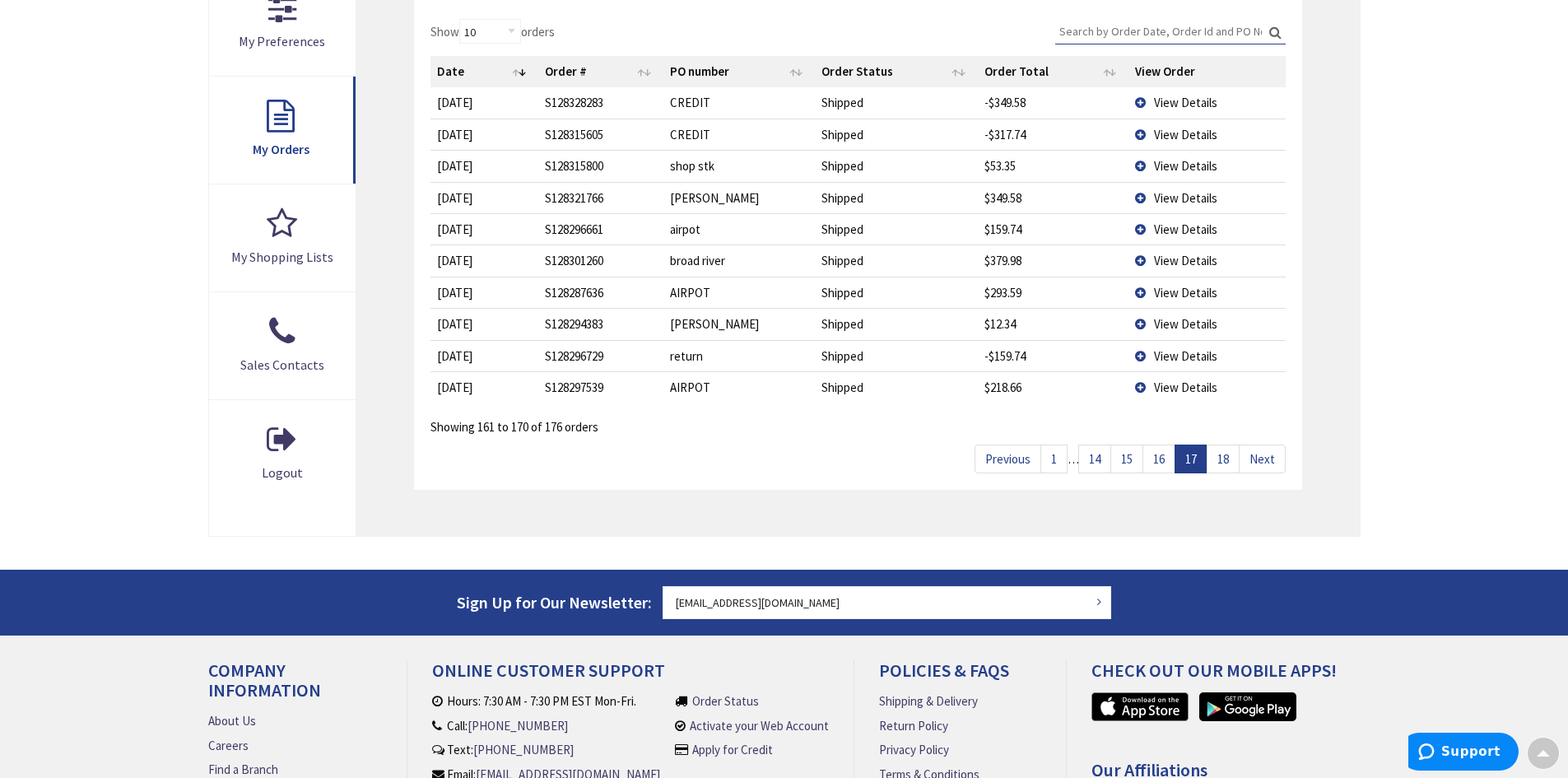
click at [1225, 463] on link "18" at bounding box center [1223, 459] width 33 height 29
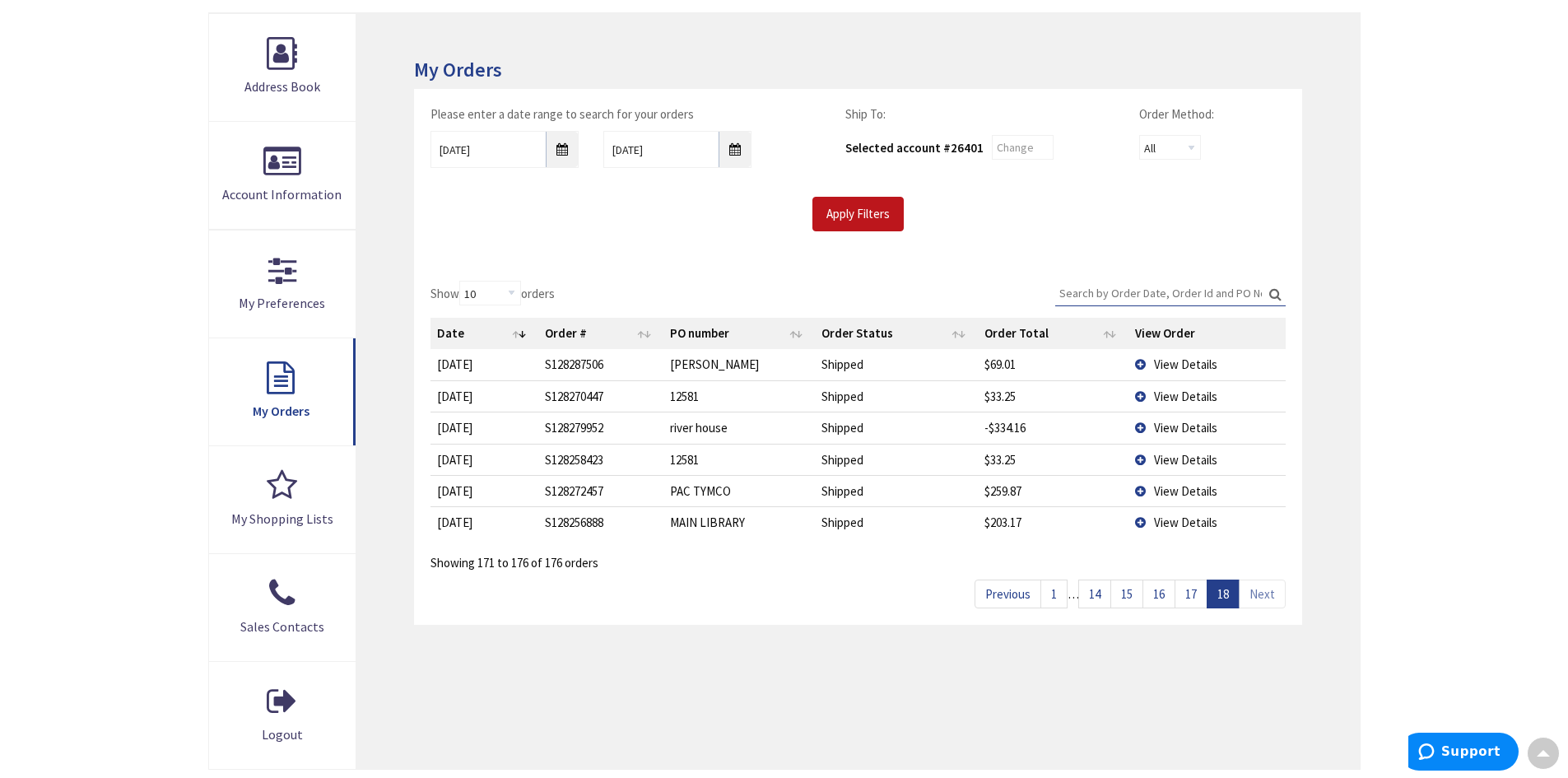
scroll to position [164, 0]
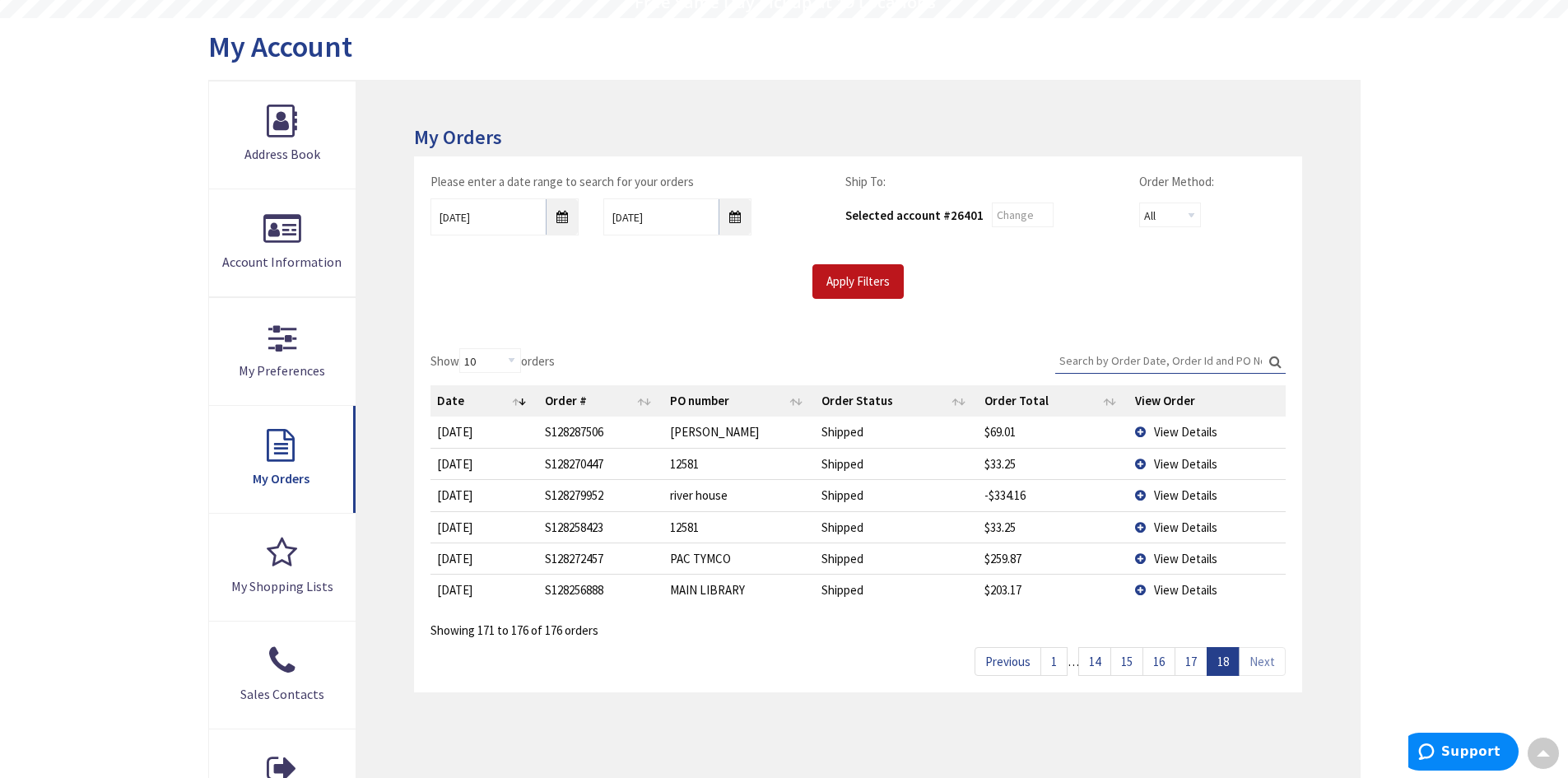
click at [1099, 660] on link "14" at bounding box center [1094, 662] width 33 height 29
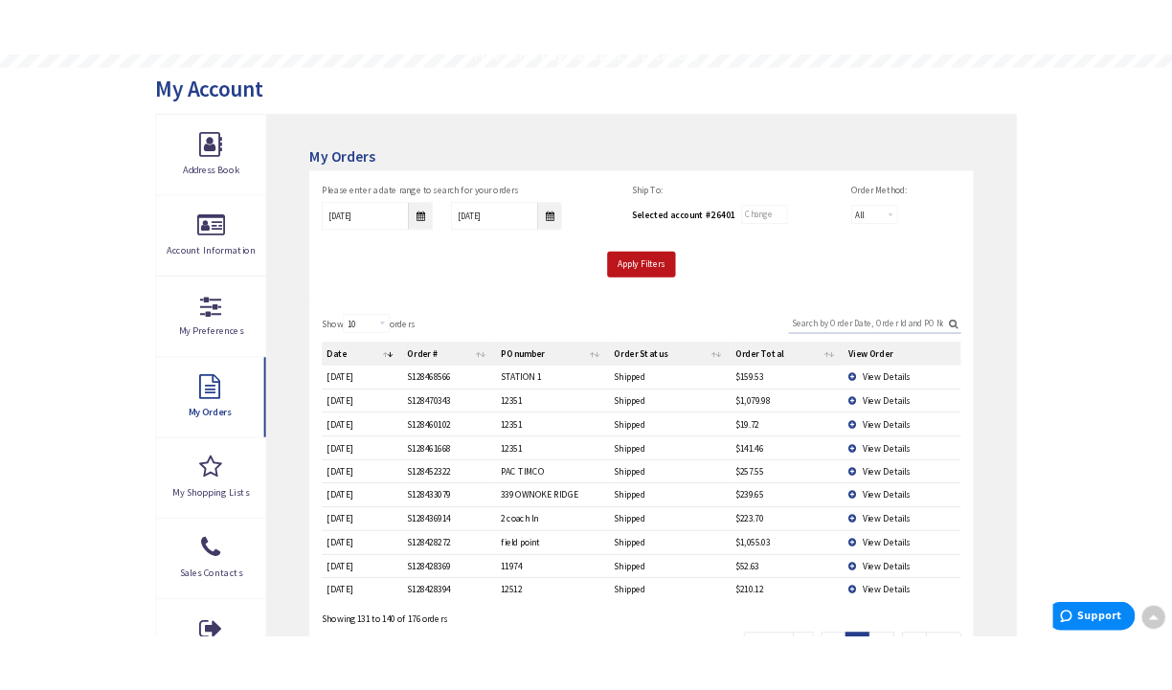
scroll to position [383, 0]
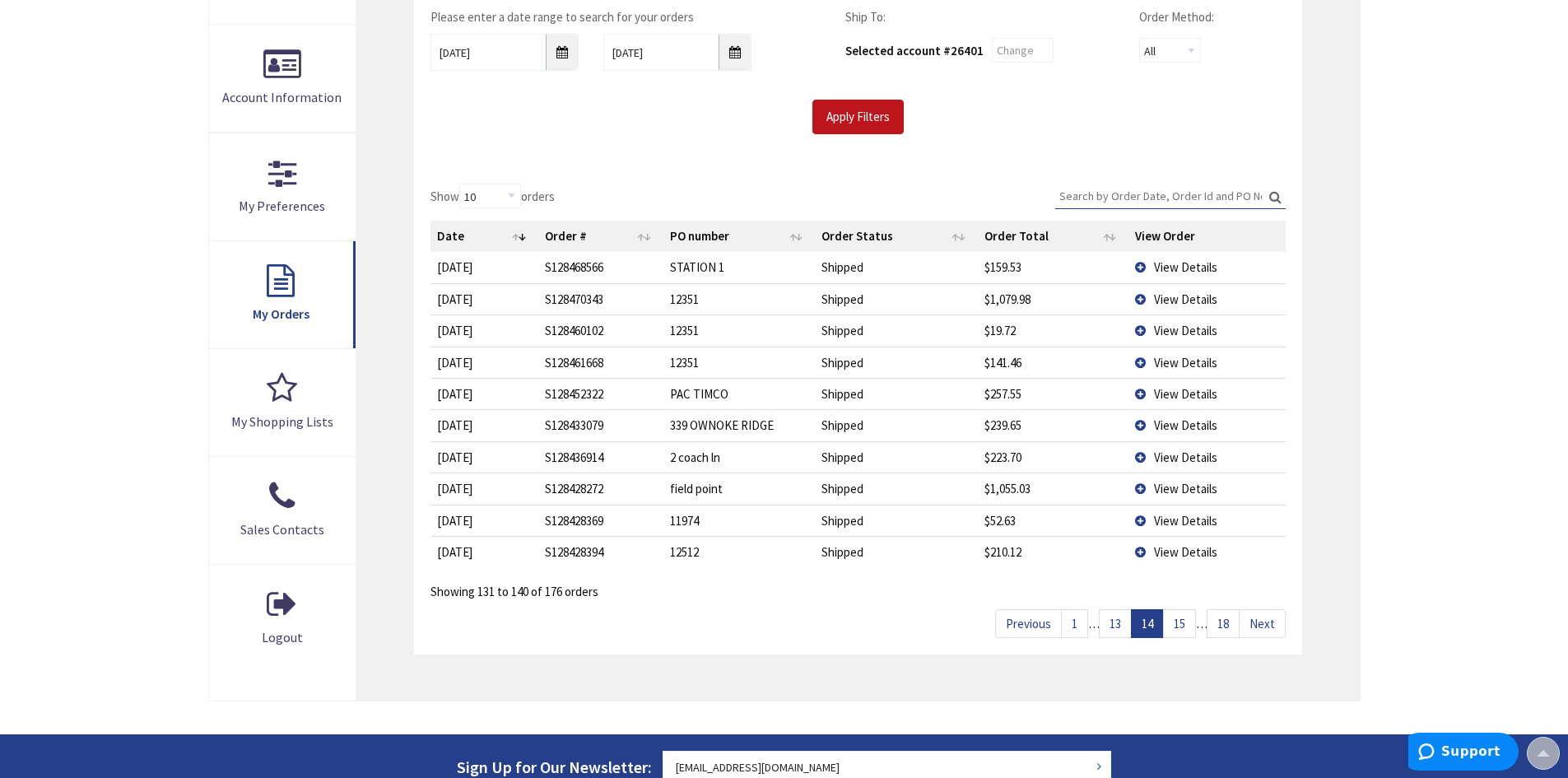
click at [1112, 623] on link "13" at bounding box center [1115, 623] width 33 height 29
click at [1185, 369] on span "View Details" at bounding box center [1185, 363] width 64 height 15
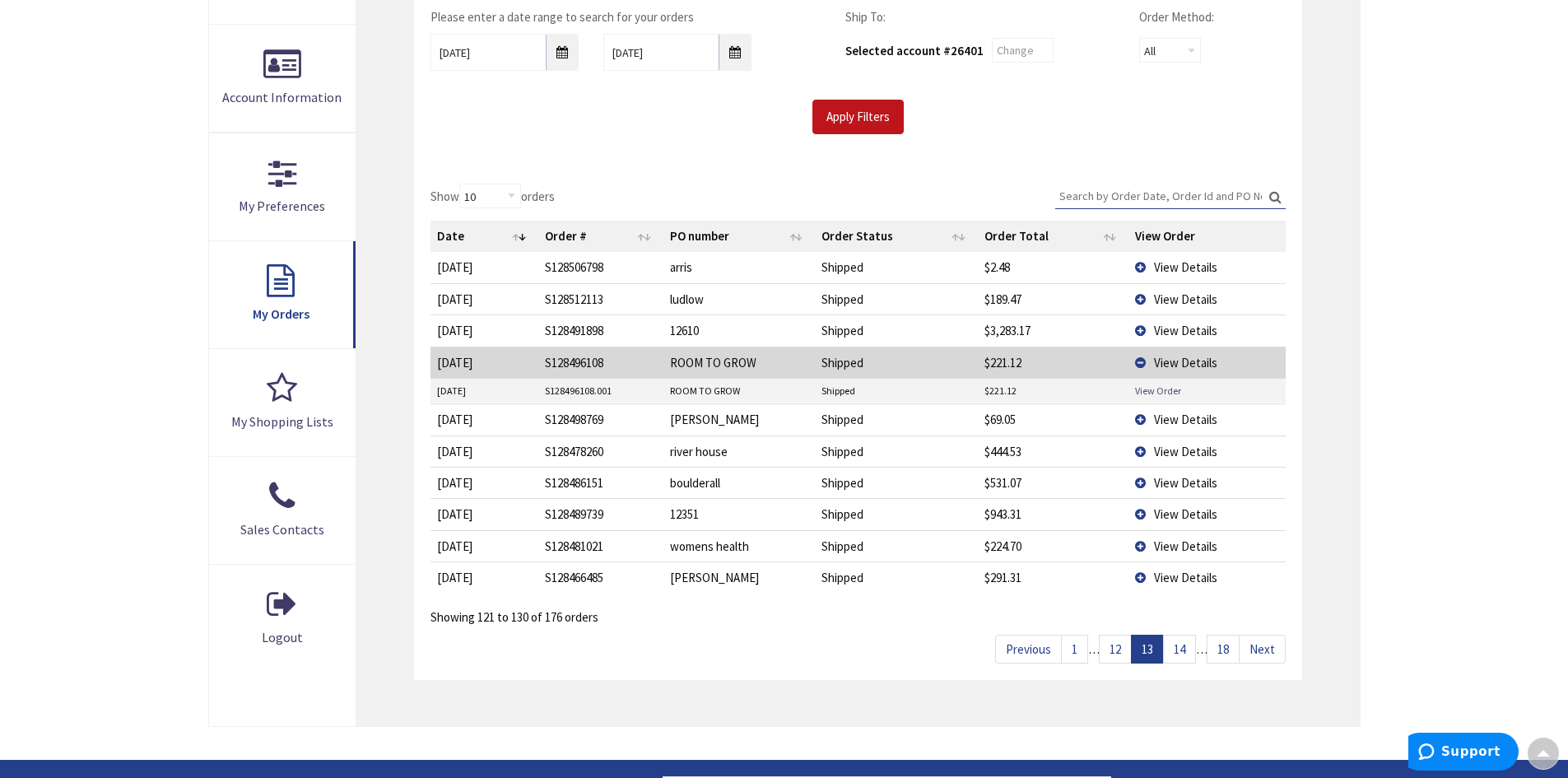
click at [1159, 393] on link "View Order" at bounding box center [1158, 390] width 46 height 14
click at [1148, 199] on input "Search:" at bounding box center [1170, 196] width 230 height 25
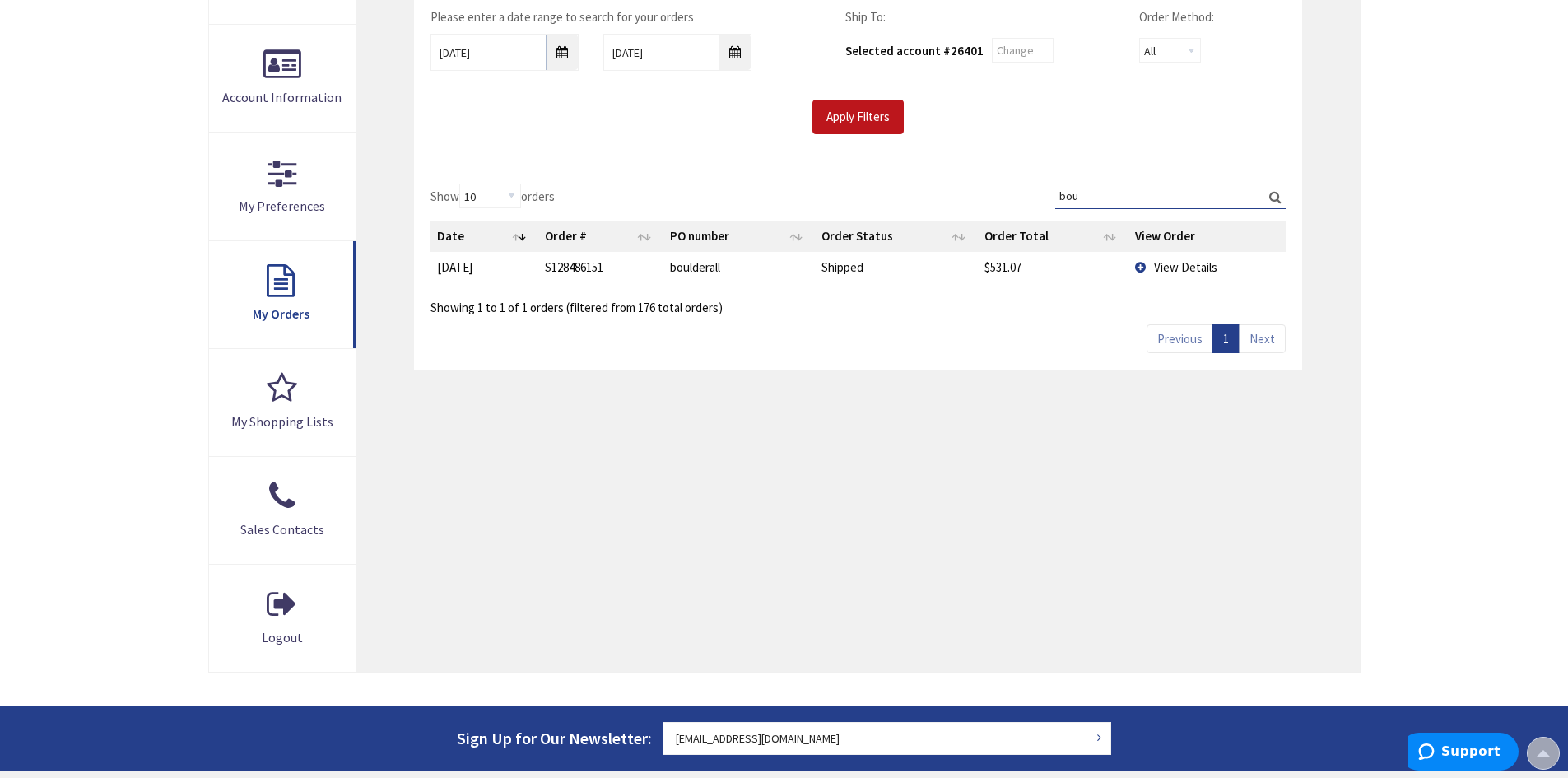
type input "bou"
click at [1183, 273] on span "View Details" at bounding box center [1185, 267] width 64 height 15
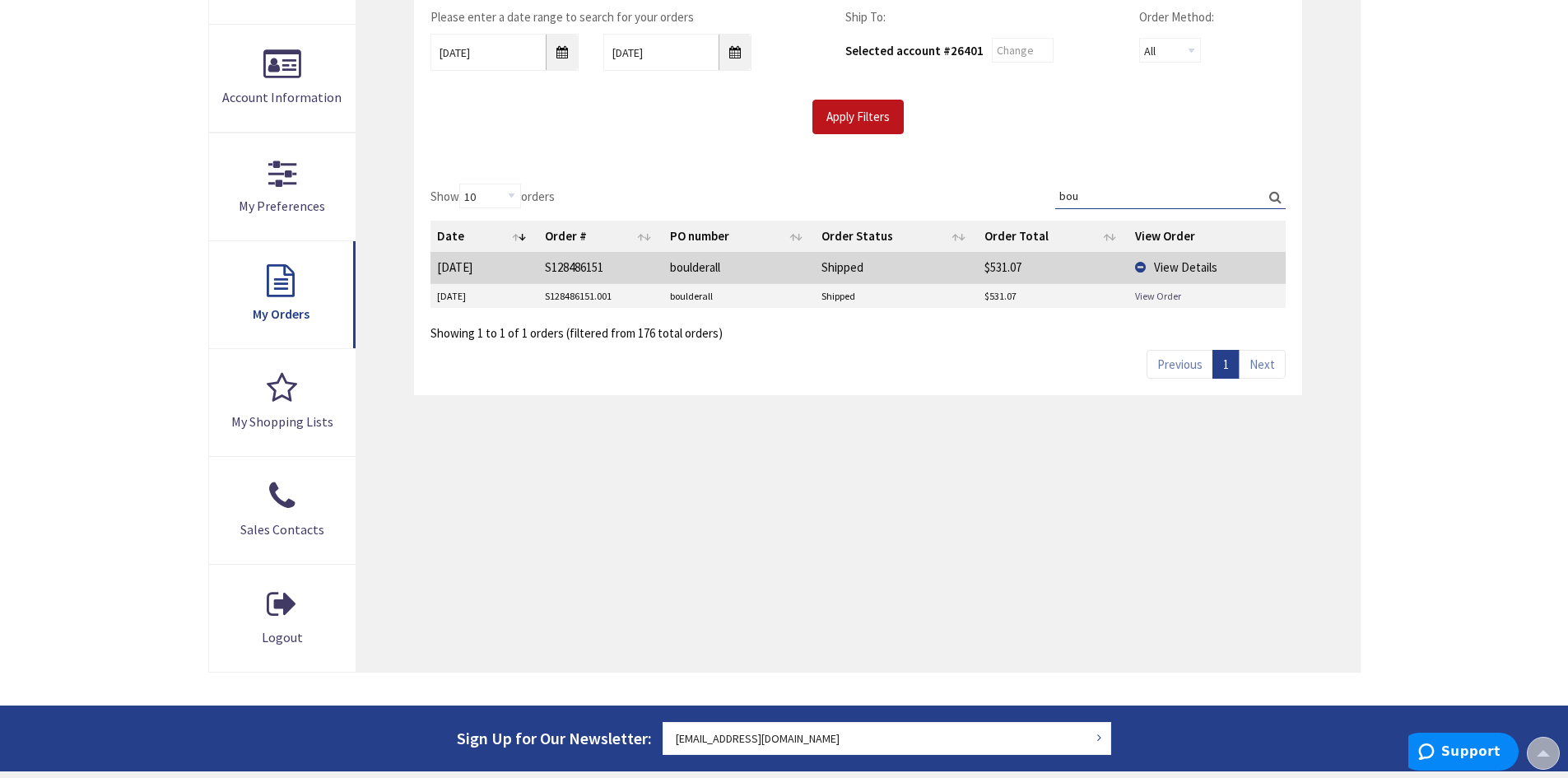
click at [1172, 291] on link "View Order" at bounding box center [1158, 296] width 46 height 14
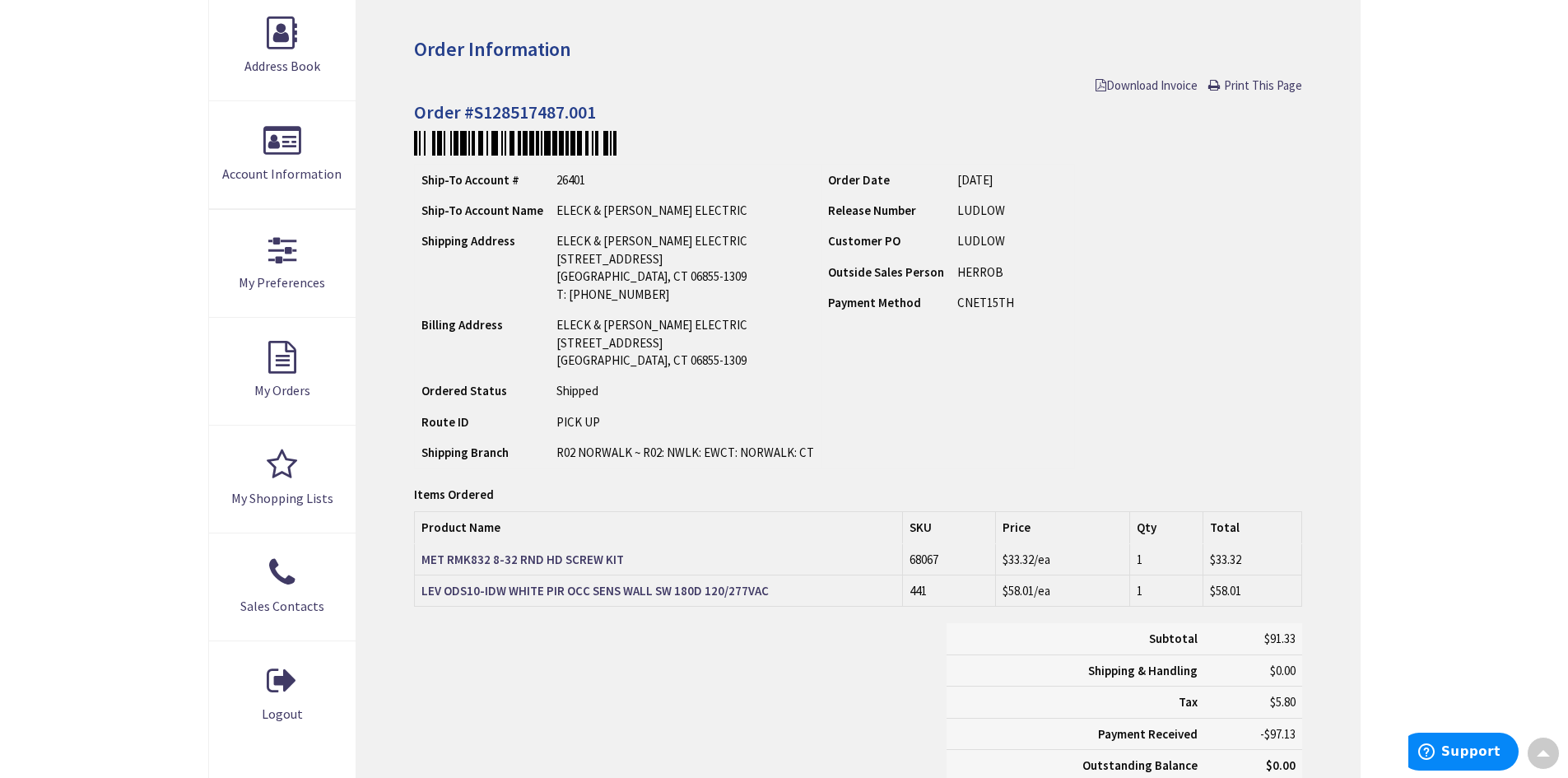
scroll to position [85, 0]
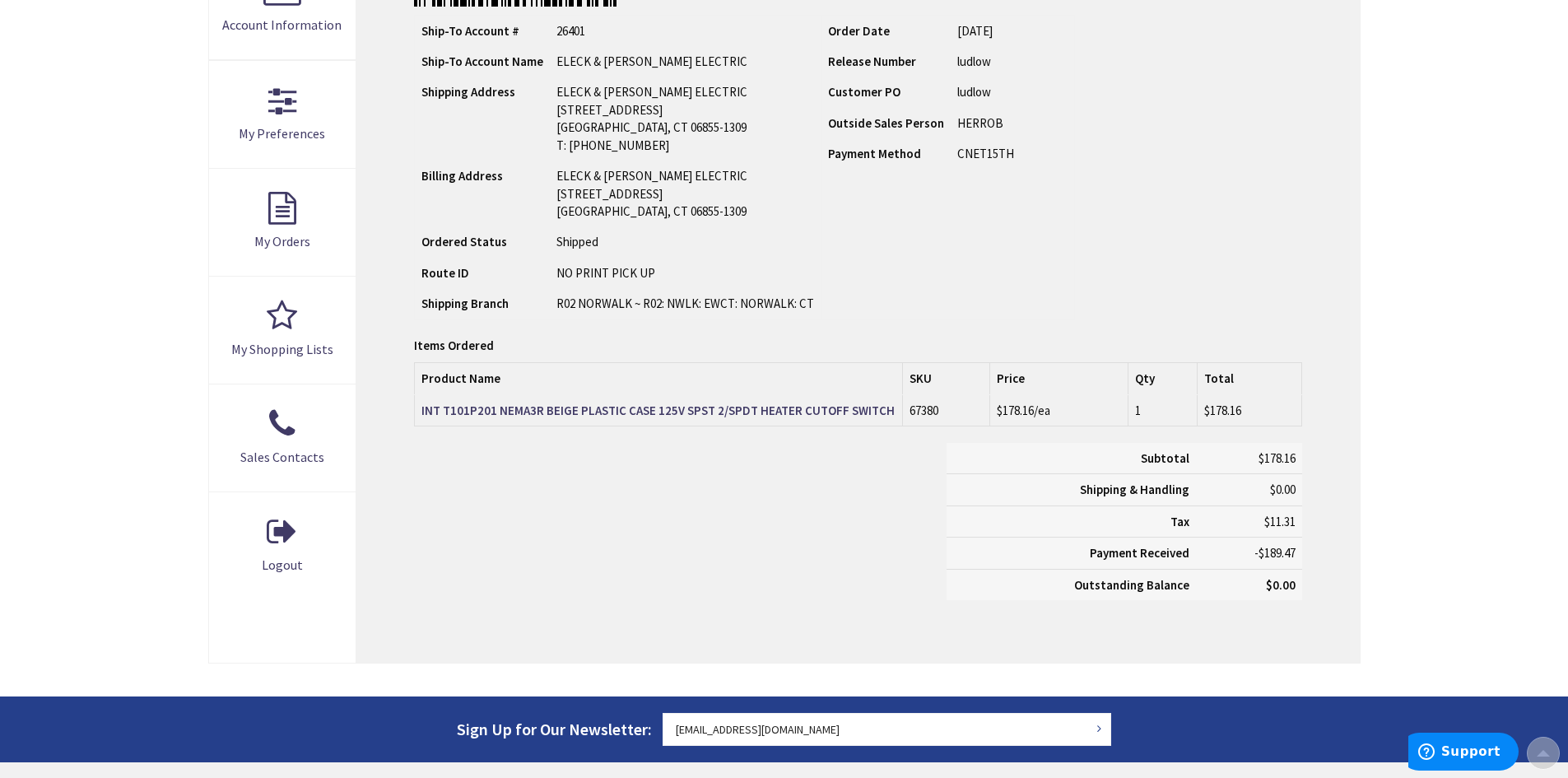
scroll to position [412, 0]
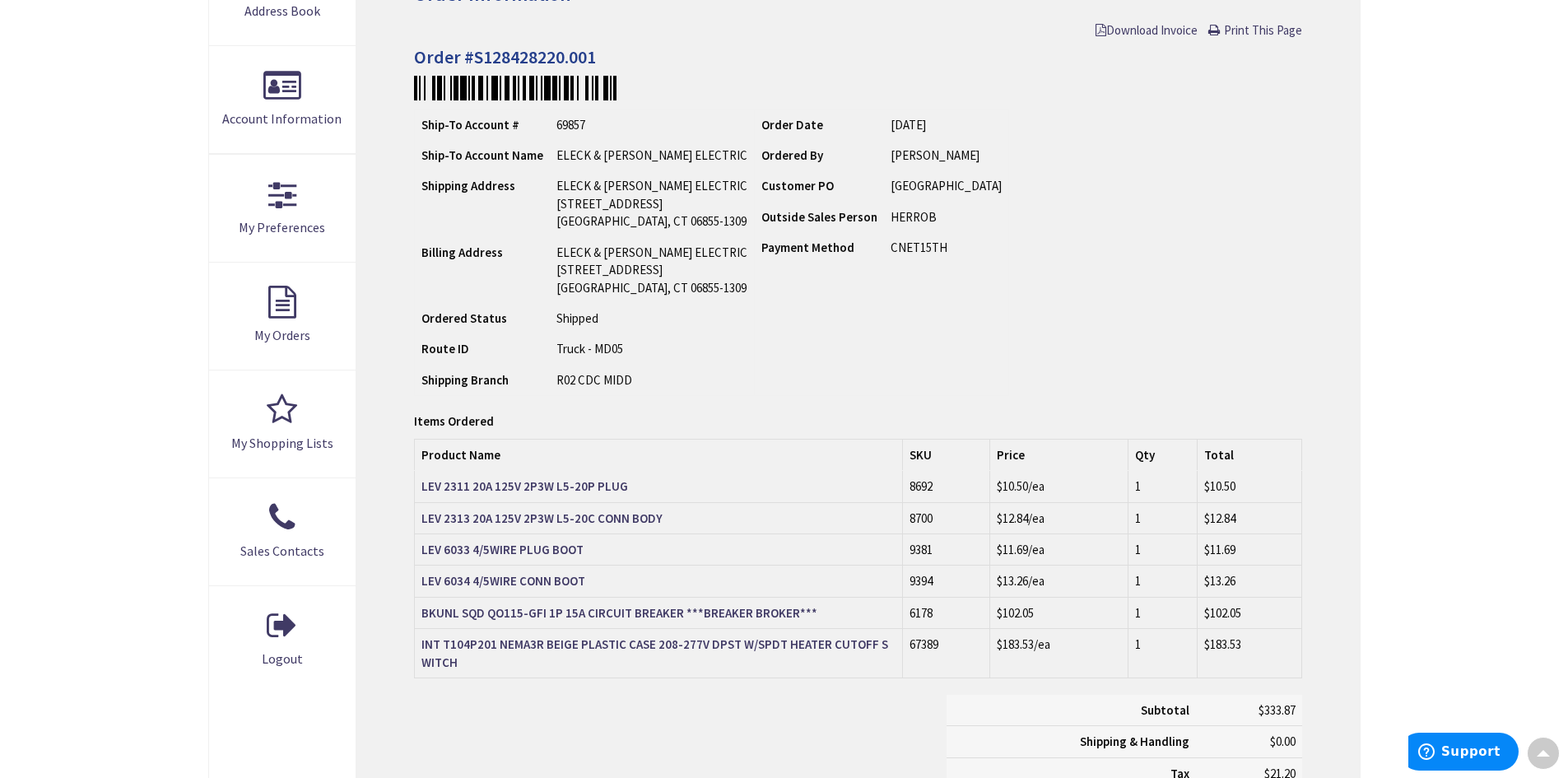
scroll to position [332, 0]
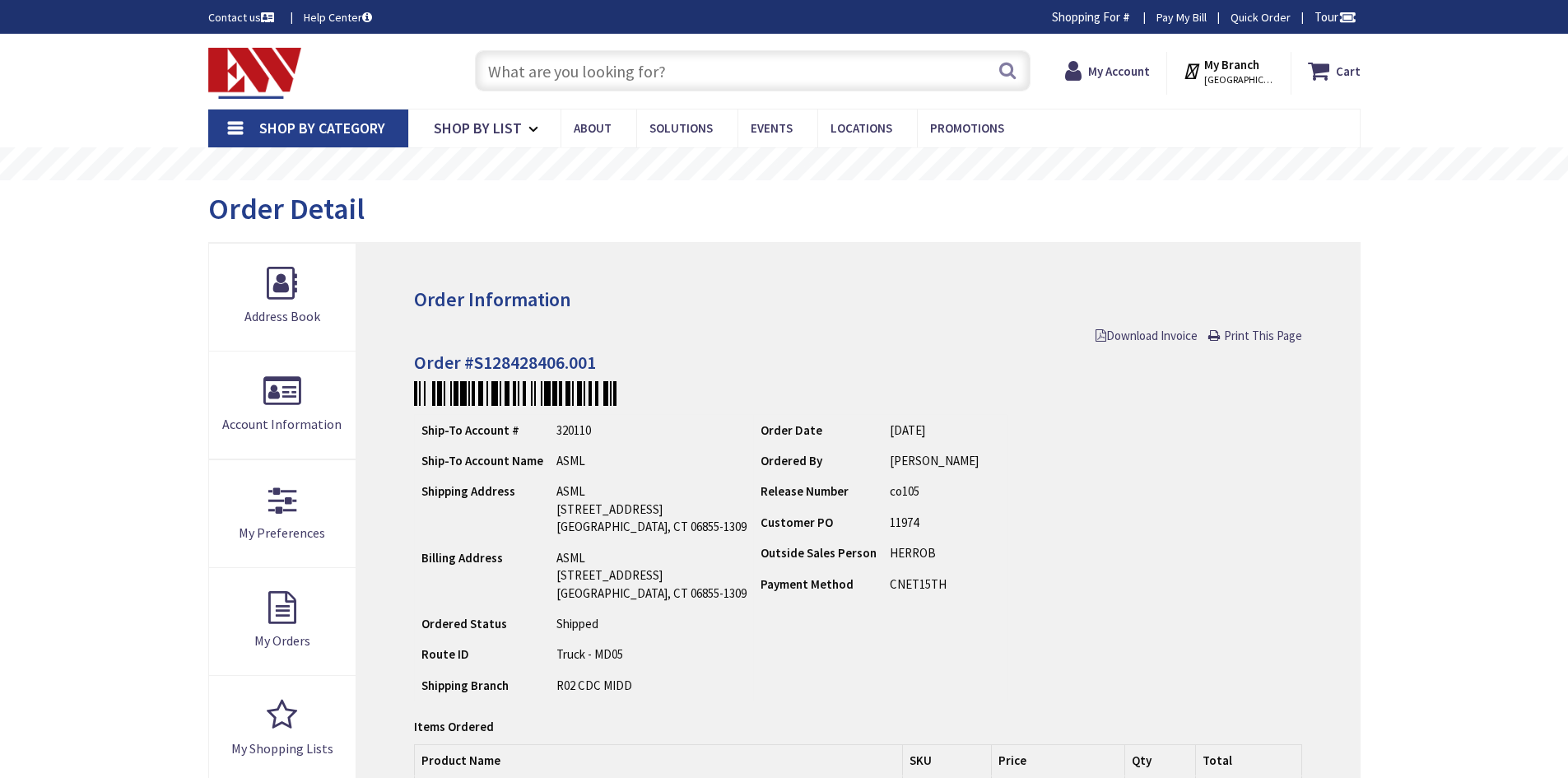
click at [623, 79] on input "text" at bounding box center [752, 70] width 555 height 41
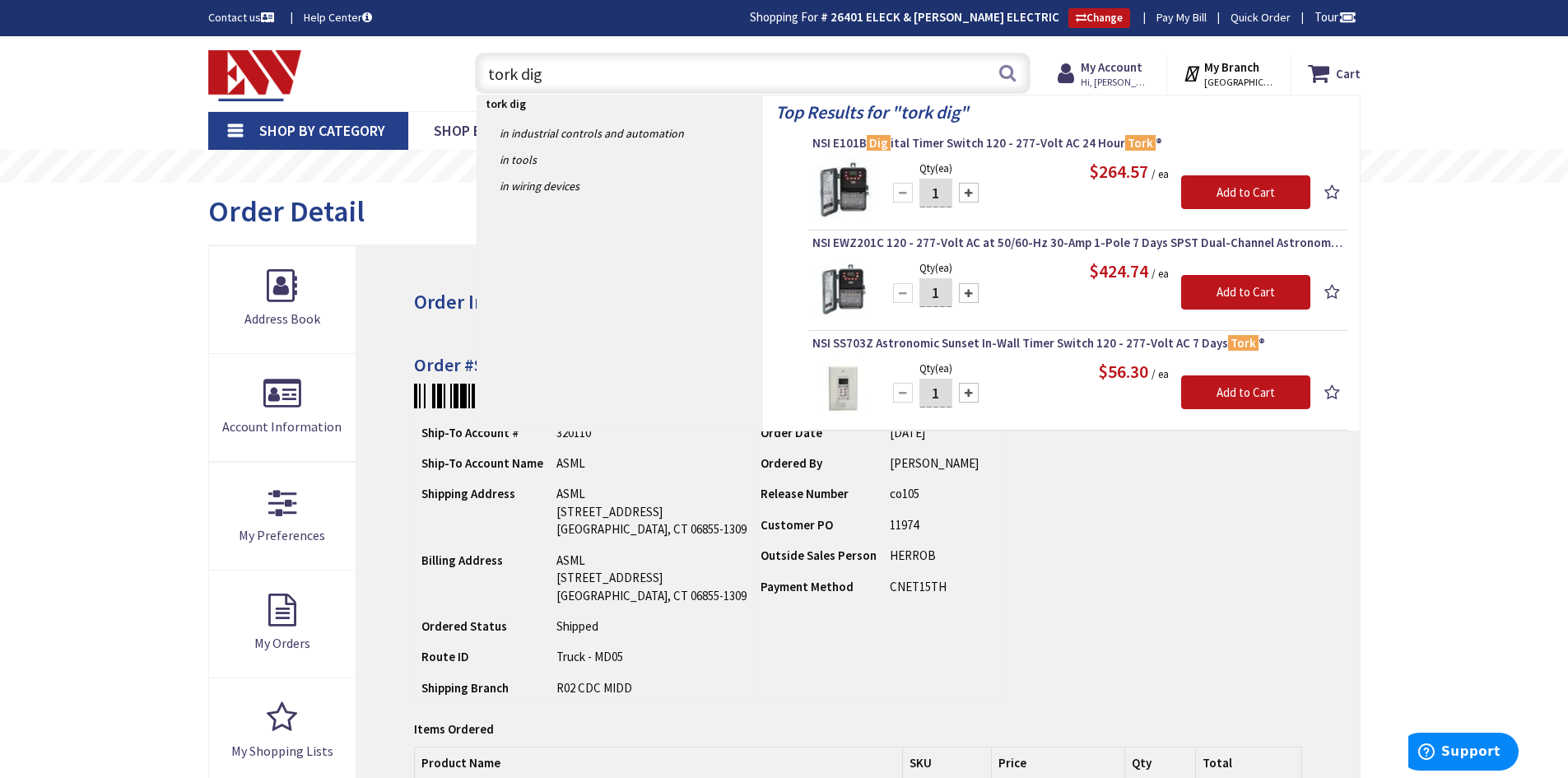
type input "tork dig"
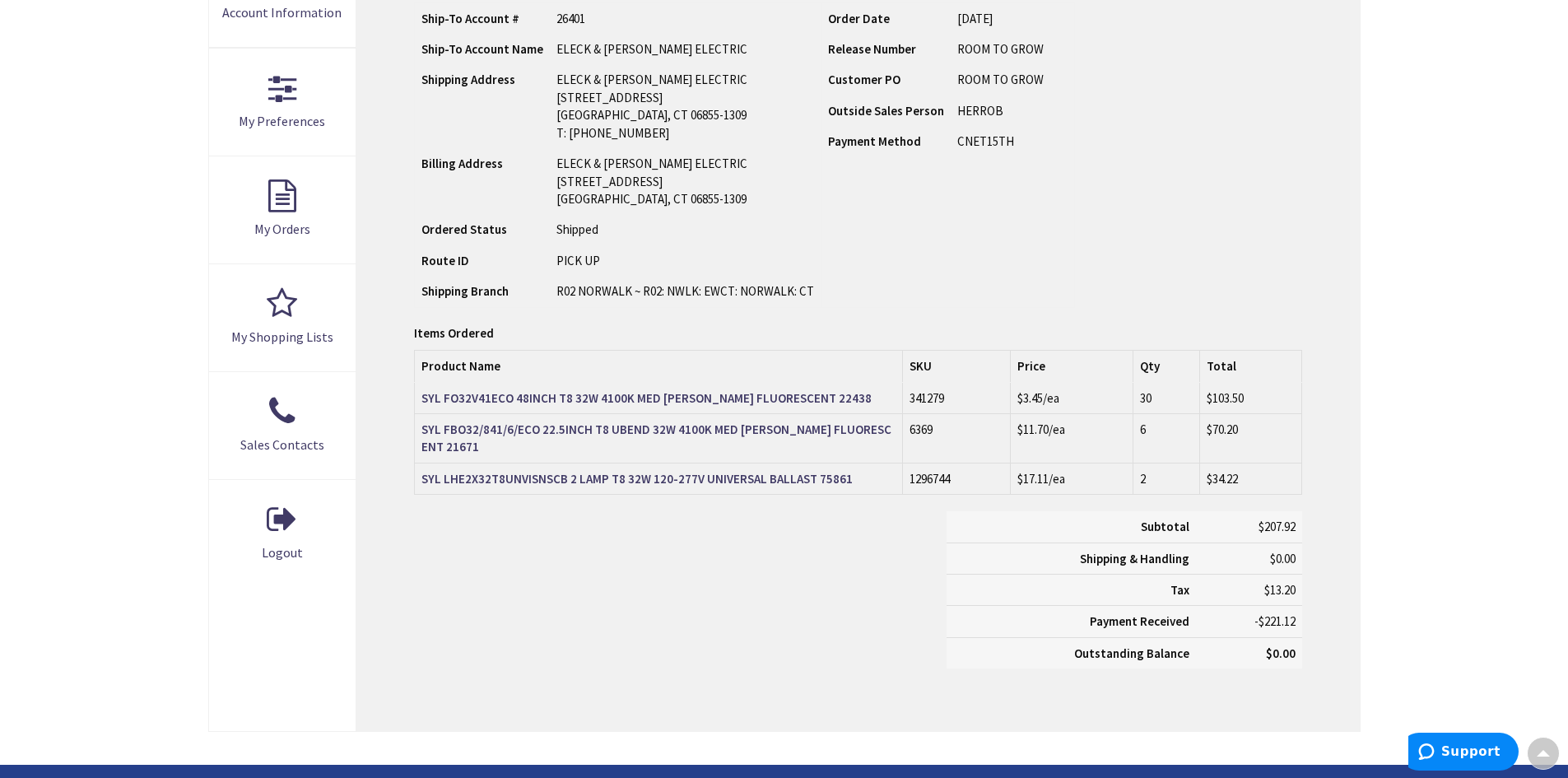
scroll to position [414, 0]
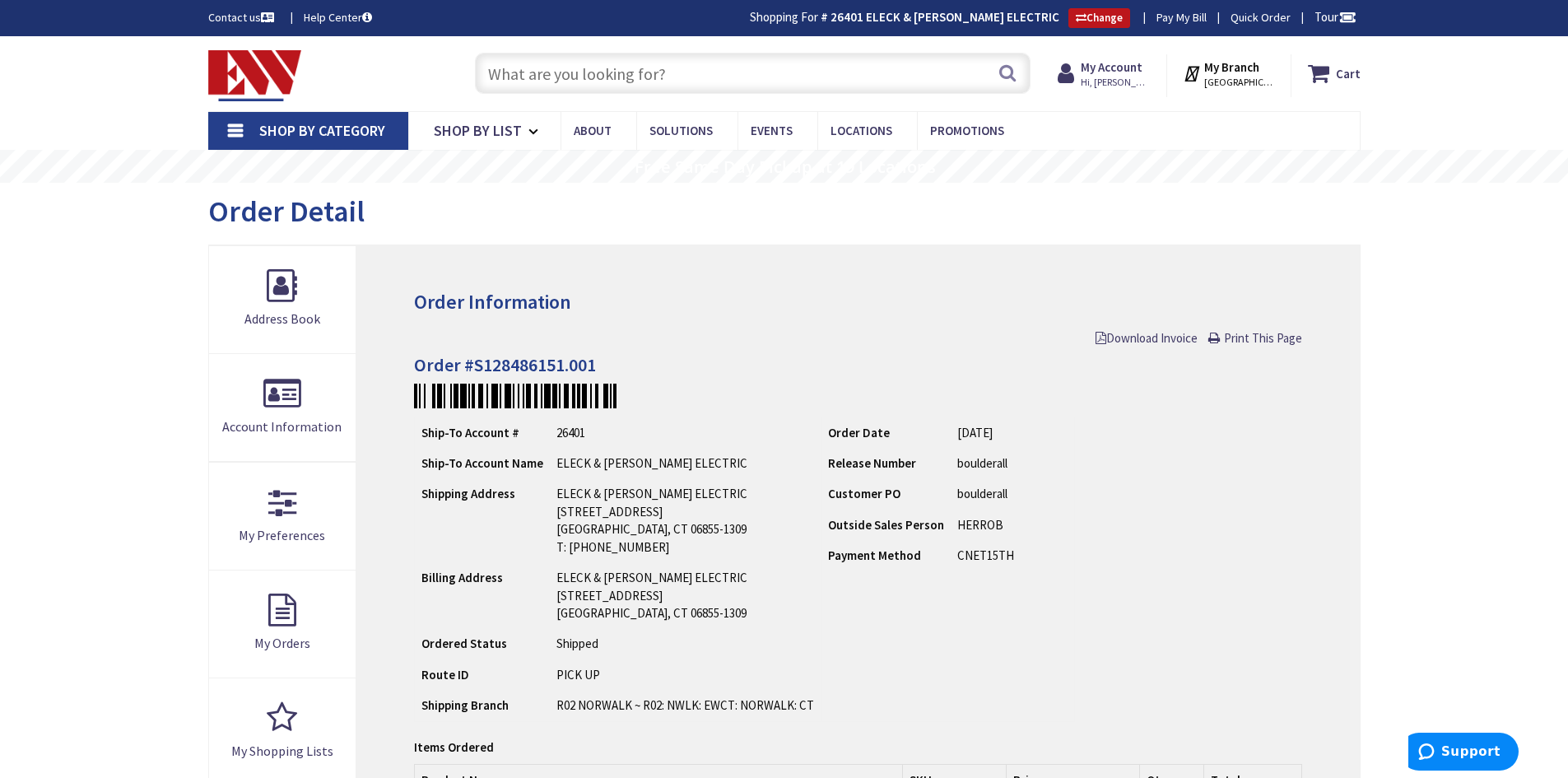
click at [628, 77] on input "text" at bounding box center [752, 73] width 555 height 41
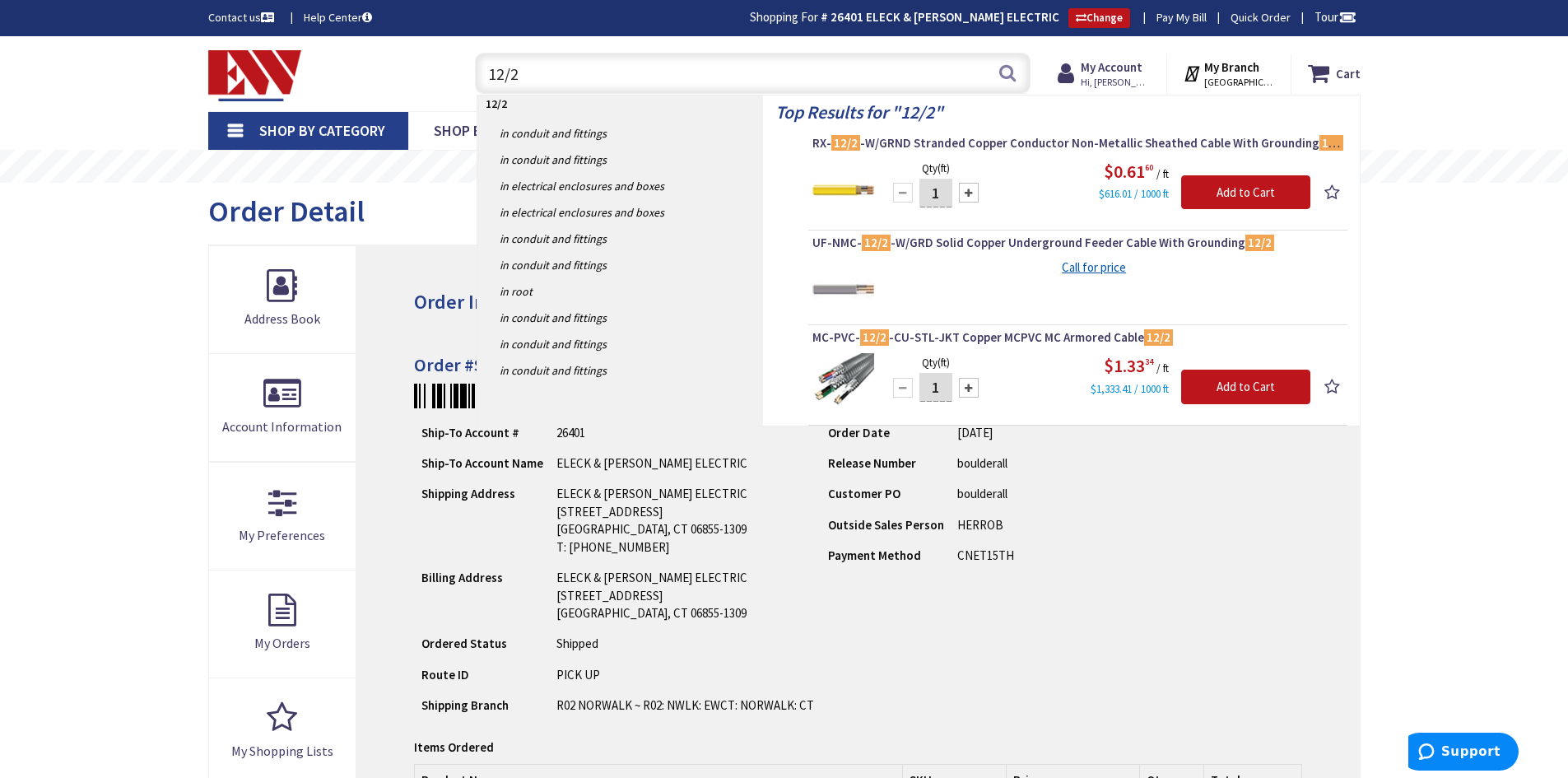
drag, startPoint x: 531, startPoint y: 72, endPoint x: 462, endPoint y: 62, distance: 69.7
click at [462, 64] on div "12/2 12/2 Search" at bounding box center [748, 72] width 589 height 52
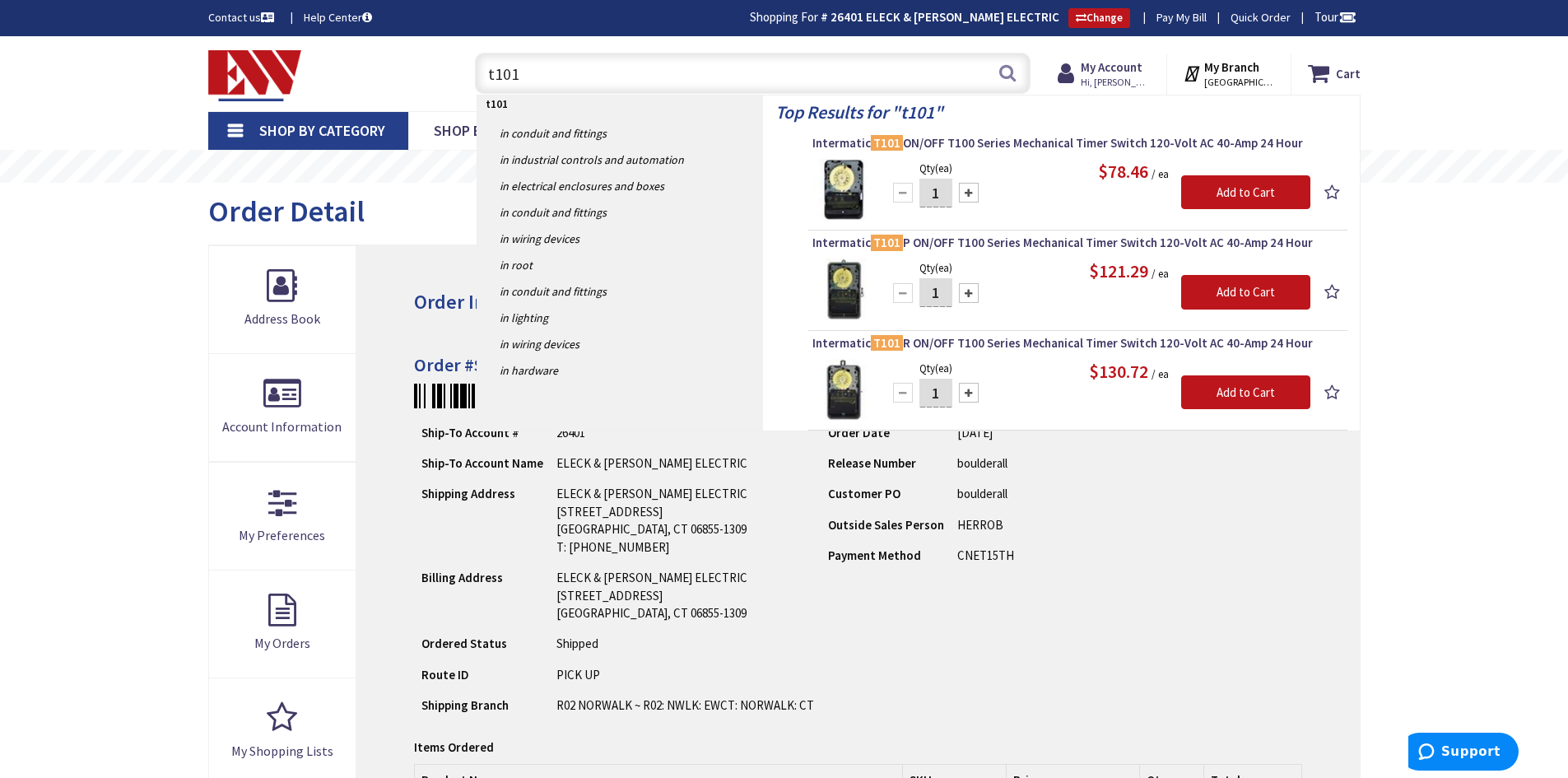
type input "t101"
